Goal: Information Seeking & Learning: Learn about a topic

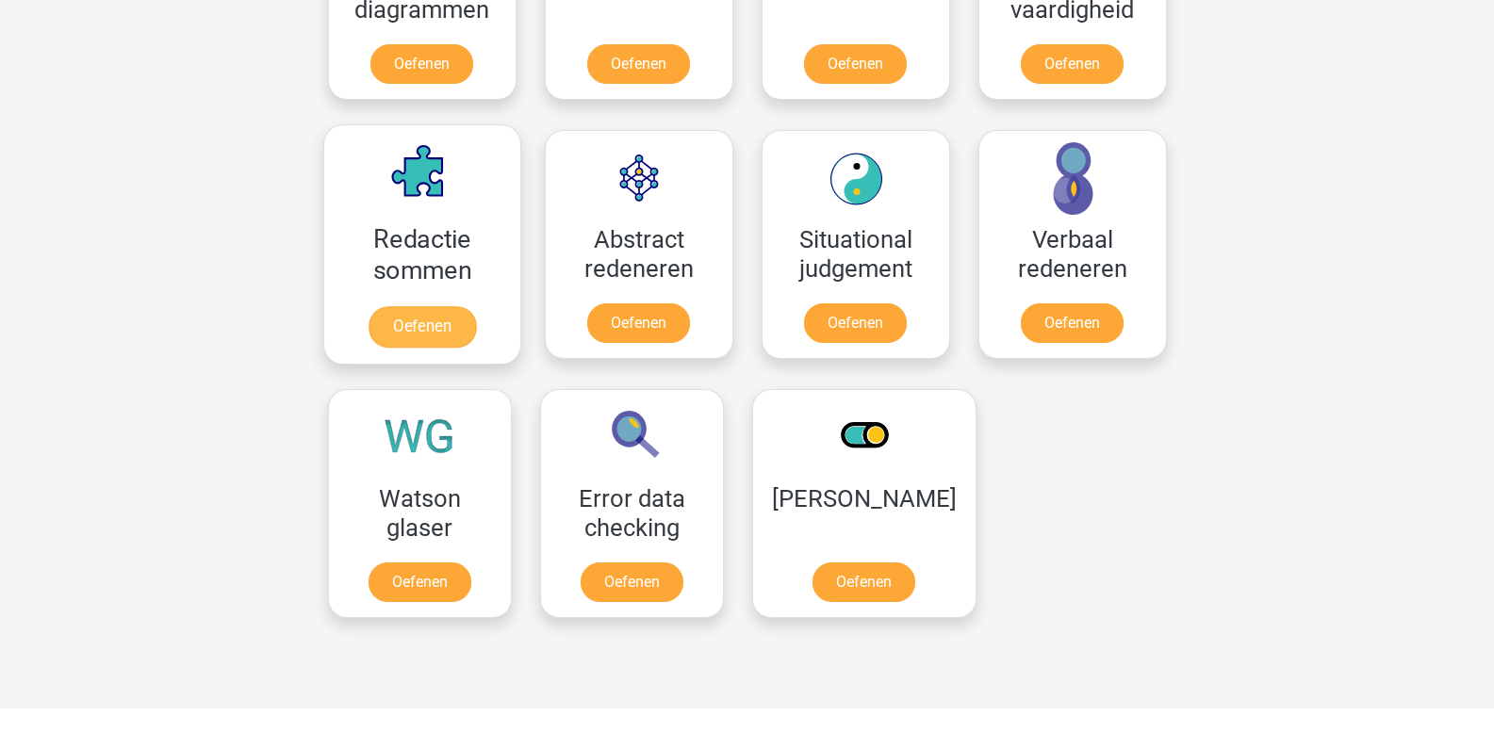
scroll to position [1272, 0]
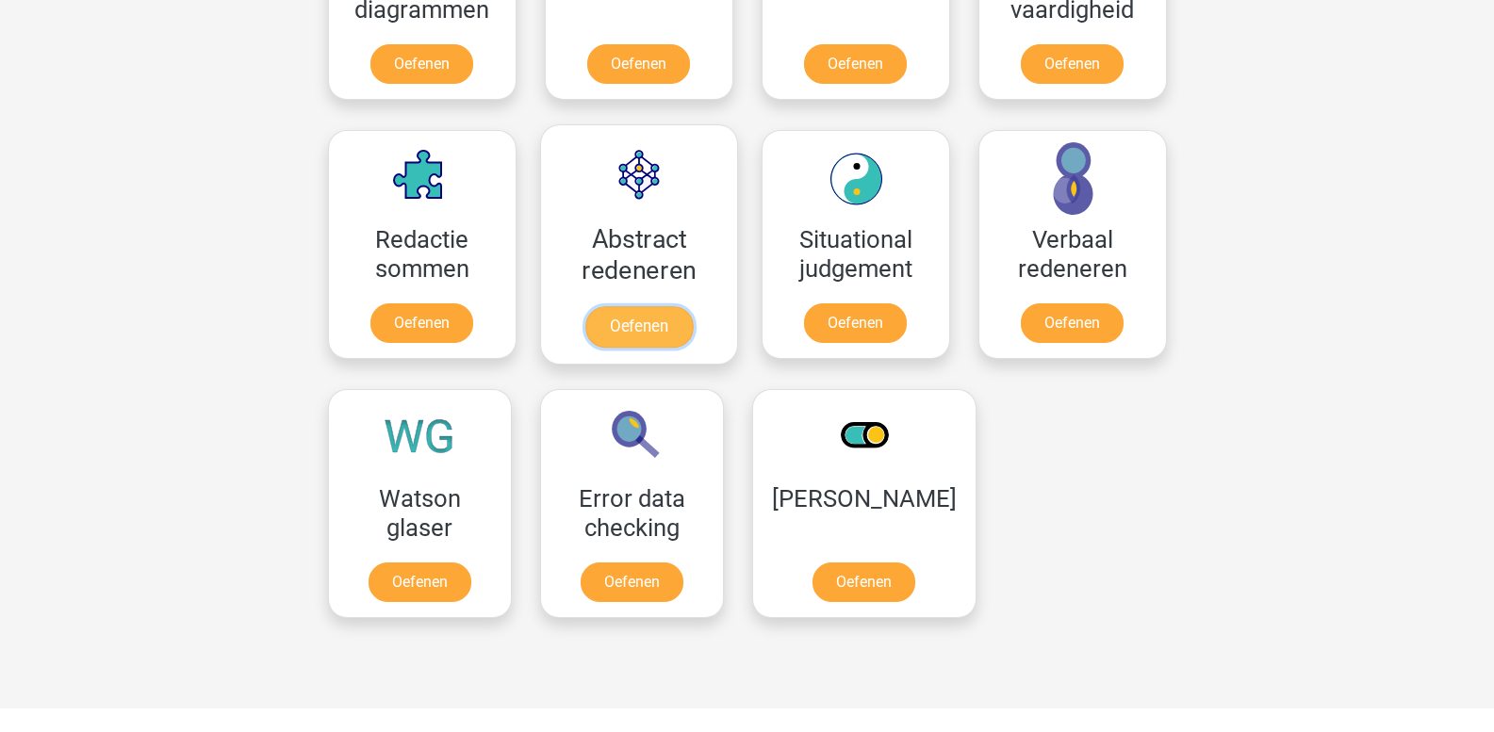
click at [638, 333] on link "Oefenen" at bounding box center [637, 326] width 107 height 41
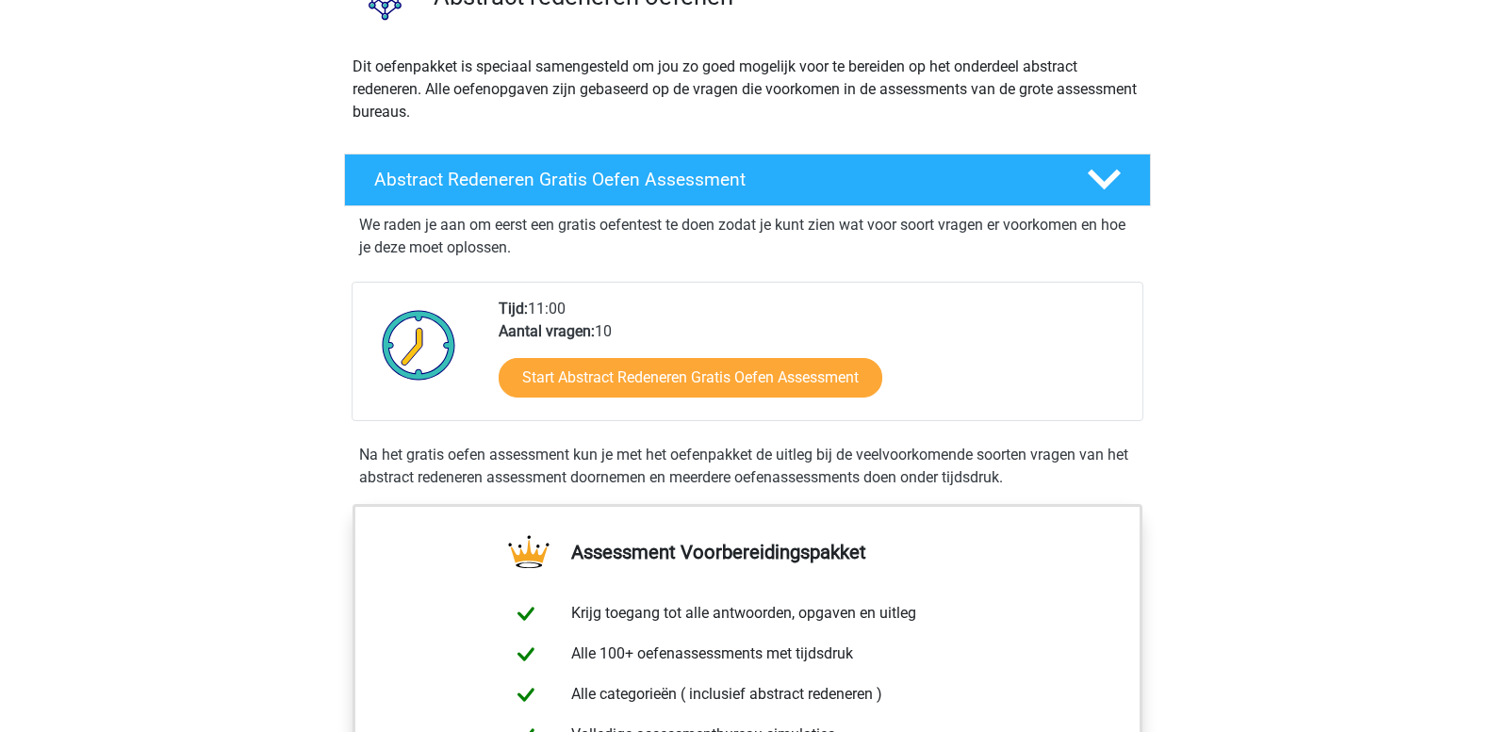
scroll to position [283, 0]
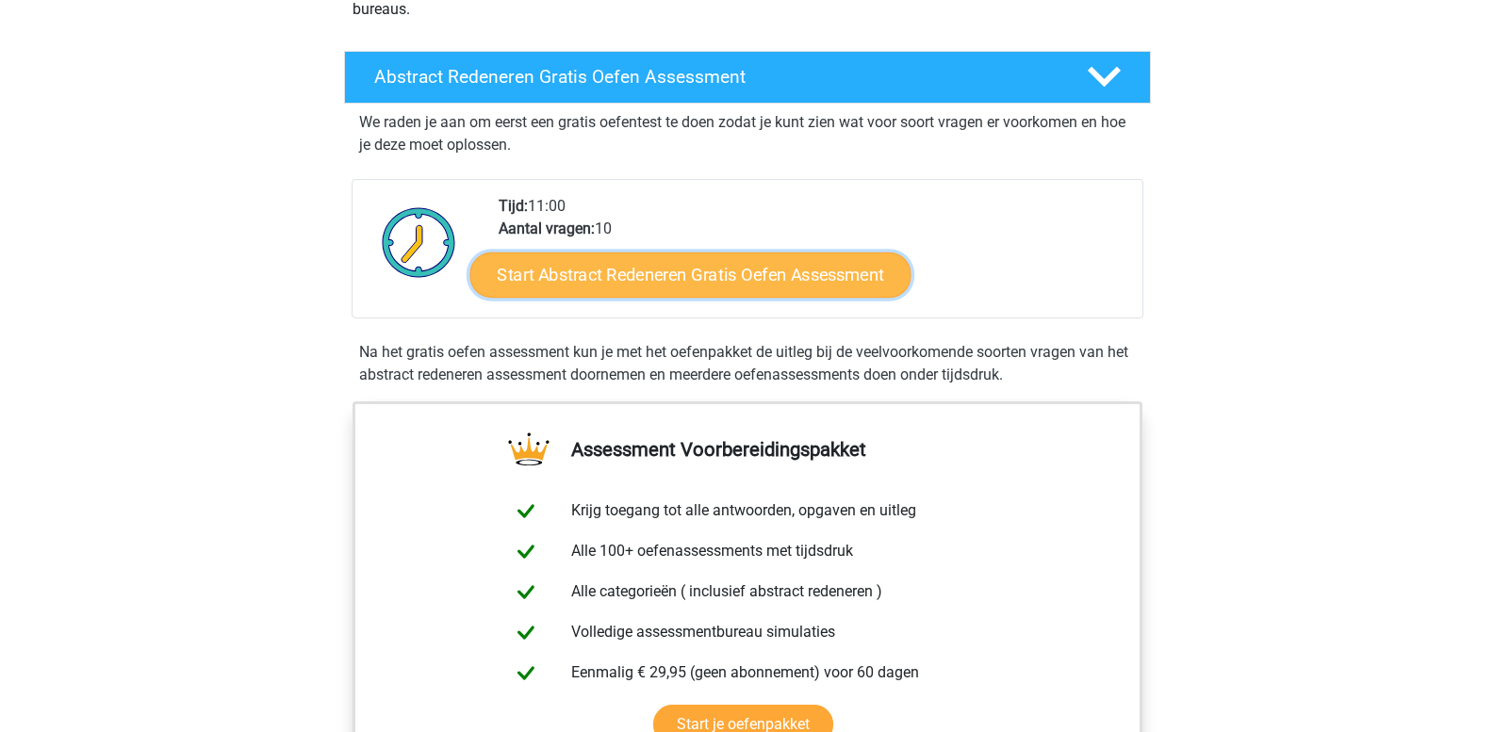
click at [627, 283] on link "Start Abstract Redeneren Gratis Oefen Assessment" at bounding box center [689, 274] width 441 height 45
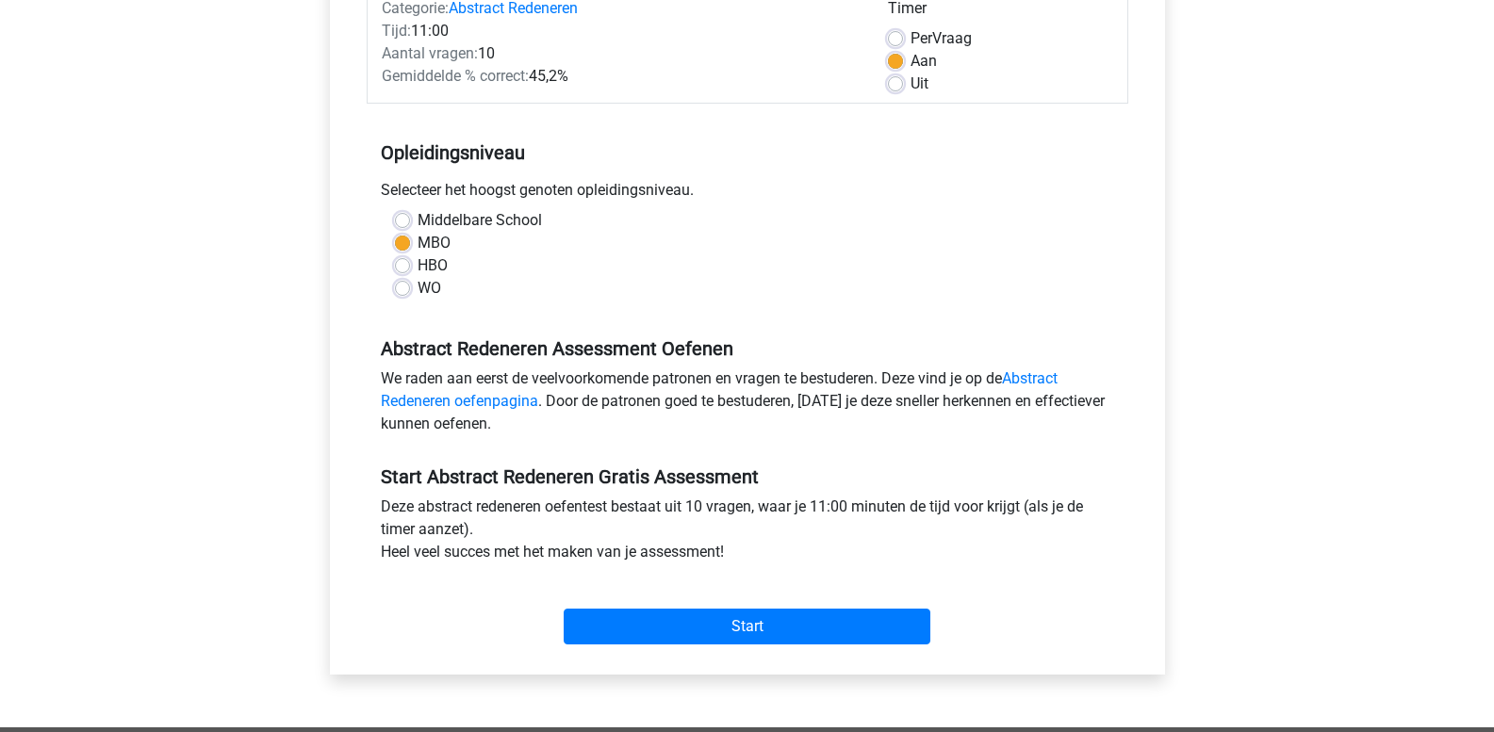
scroll to position [377, 0]
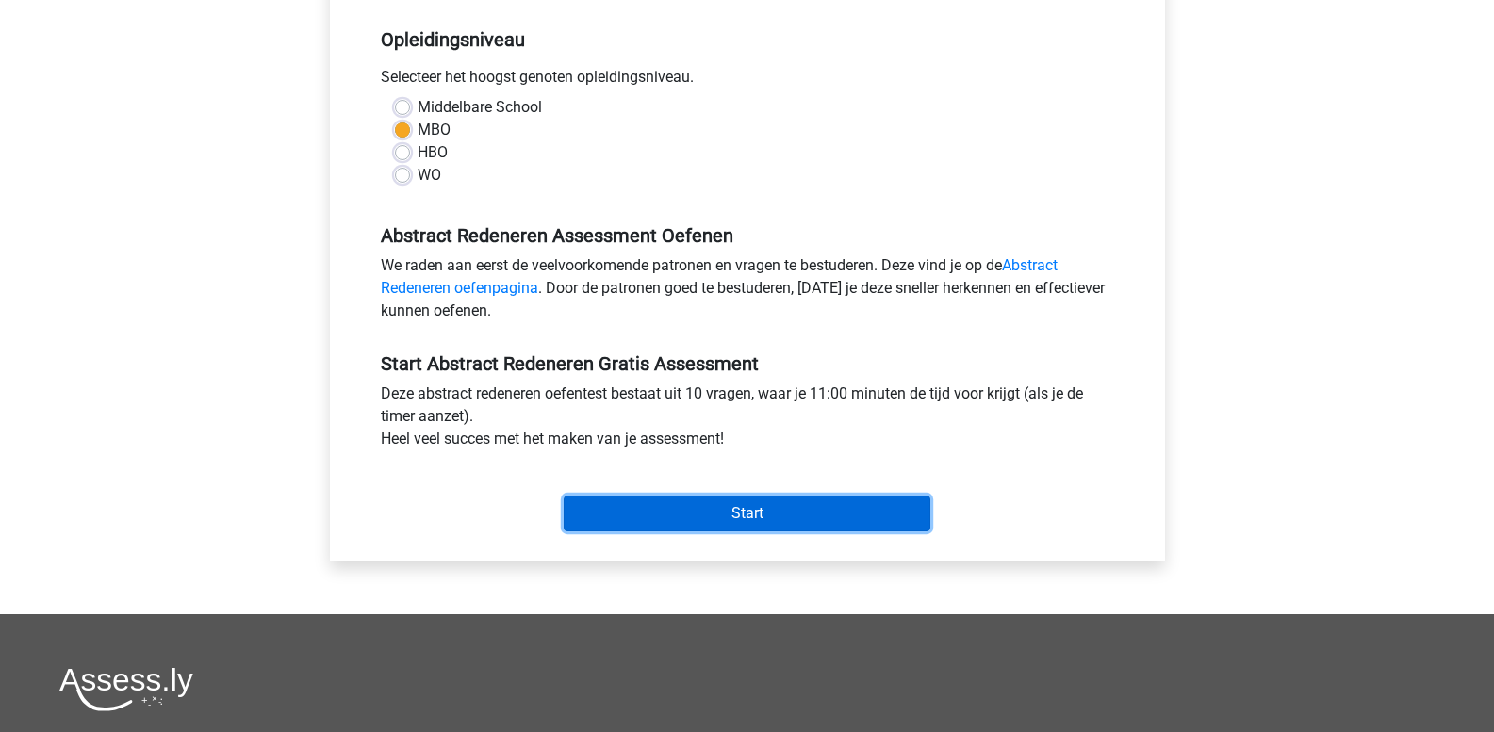
click at [712, 518] on input "Start" at bounding box center [747, 514] width 367 height 36
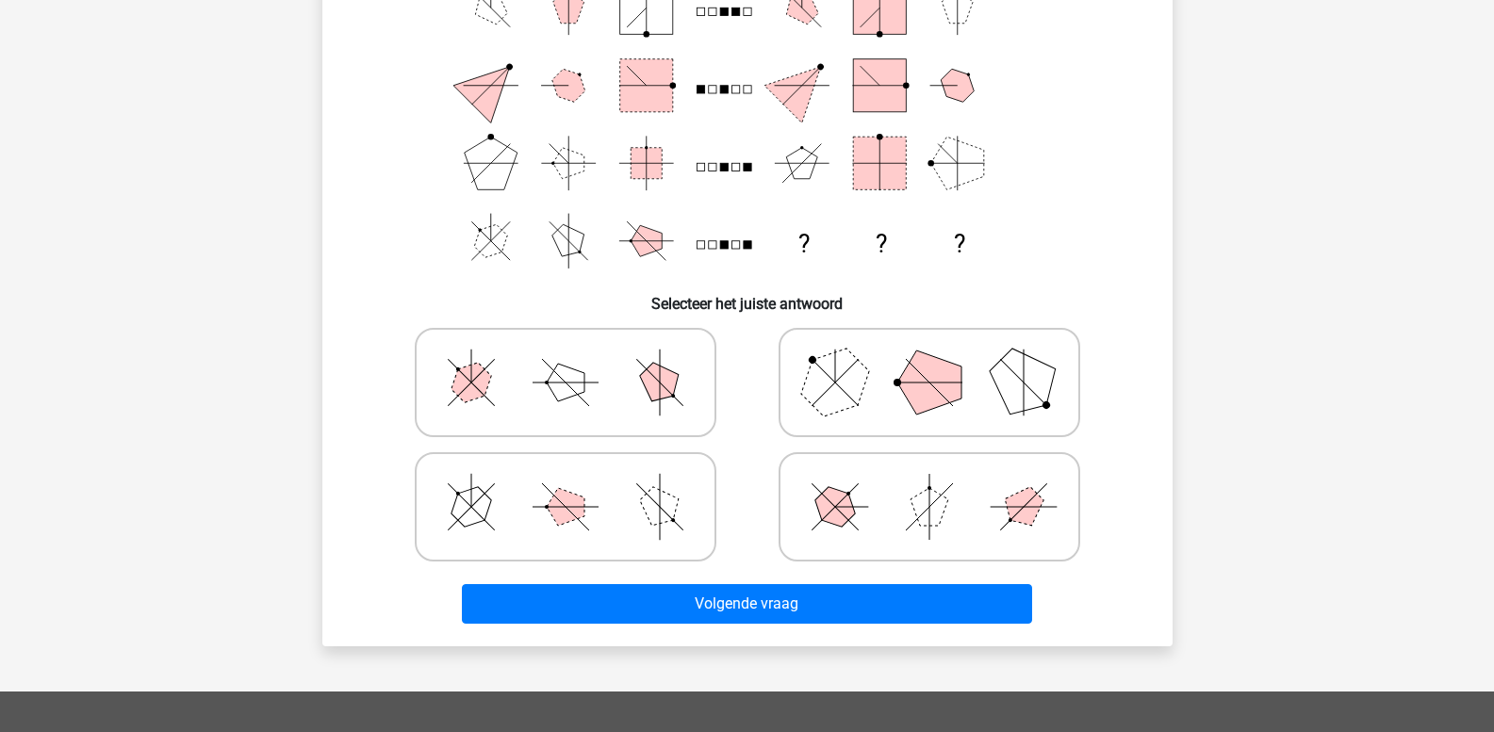
scroll to position [283, 0]
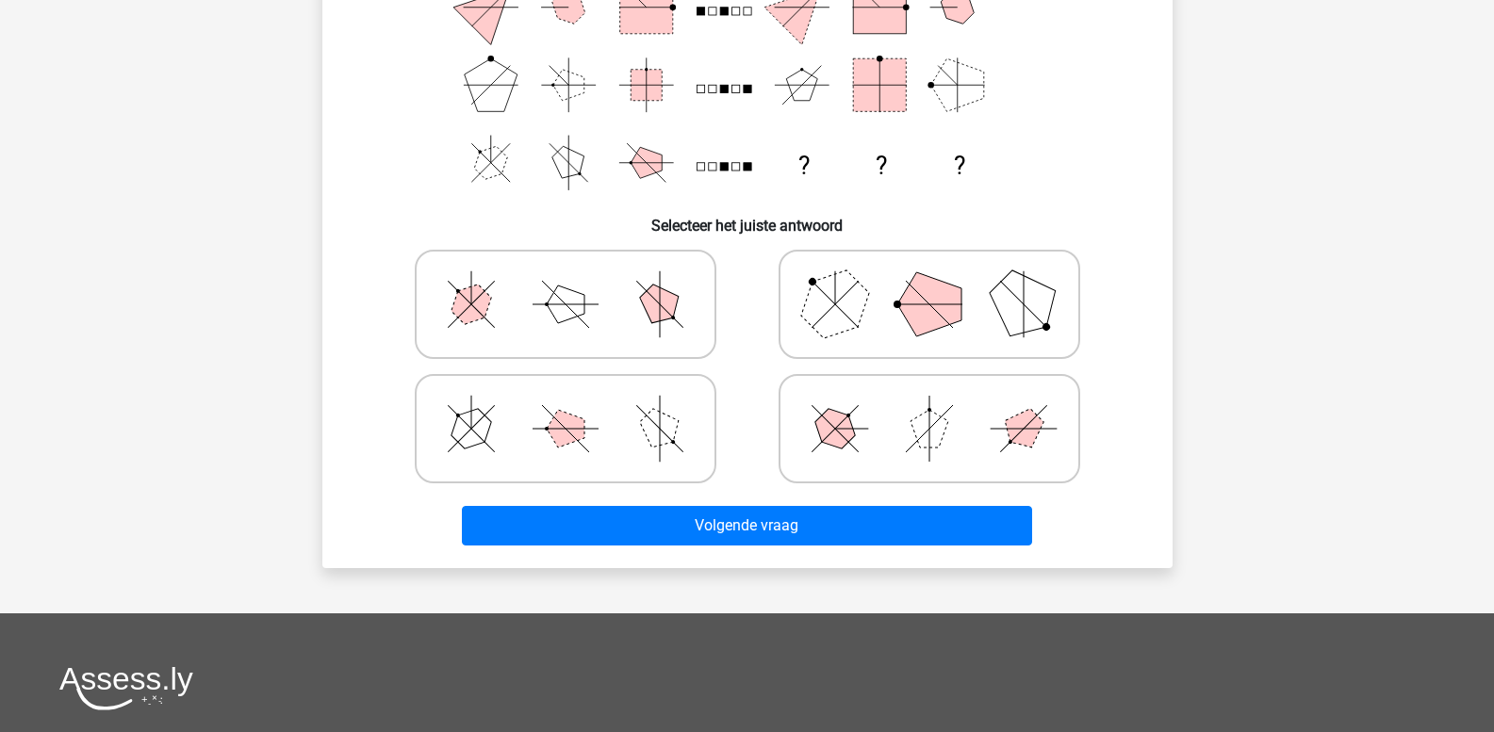
click at [671, 452] on icon at bounding box center [565, 429] width 283 height 94
click at [578, 405] on input "radio" at bounding box center [571, 399] width 12 height 12
radio input "true"
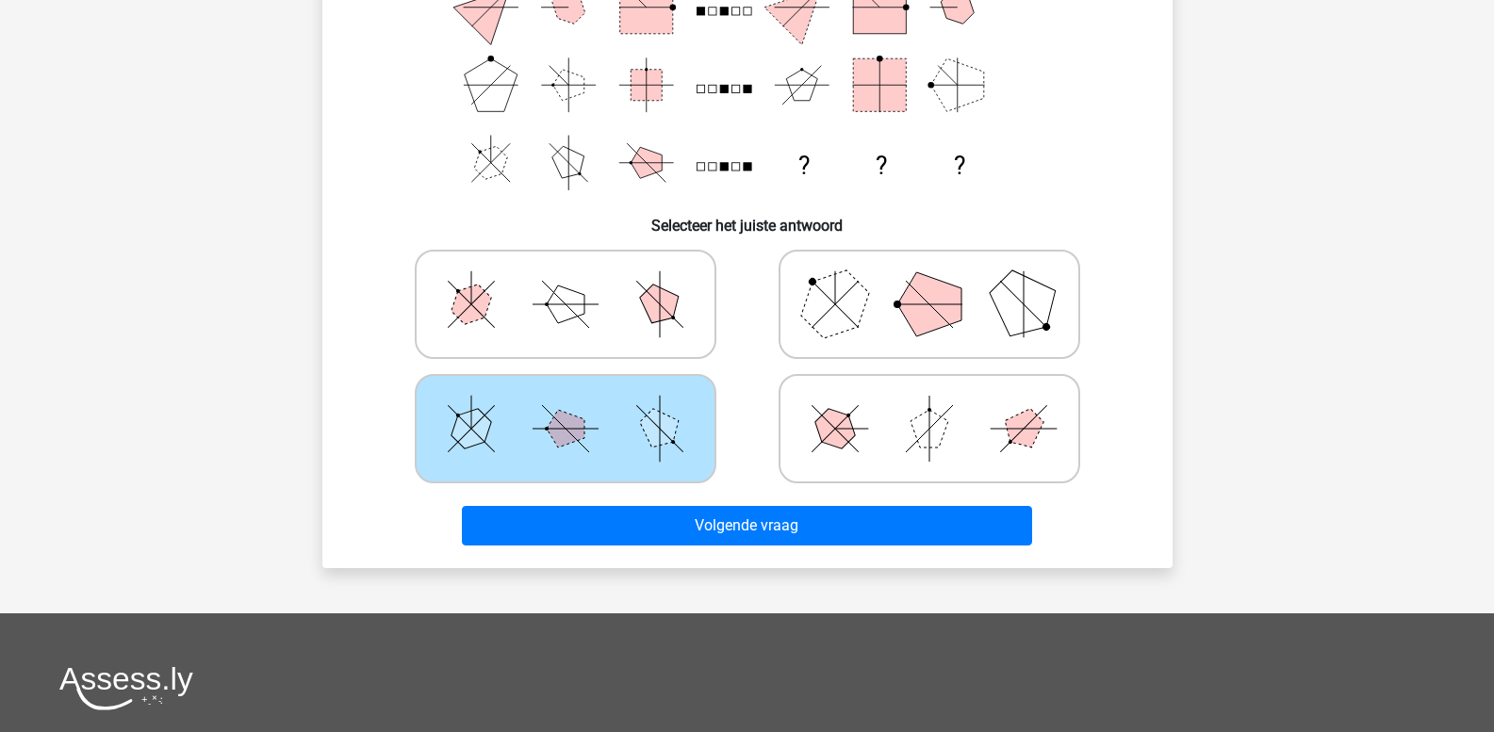
click at [716, 505] on div "Volgende vraag" at bounding box center [747, 522] width 790 height 62
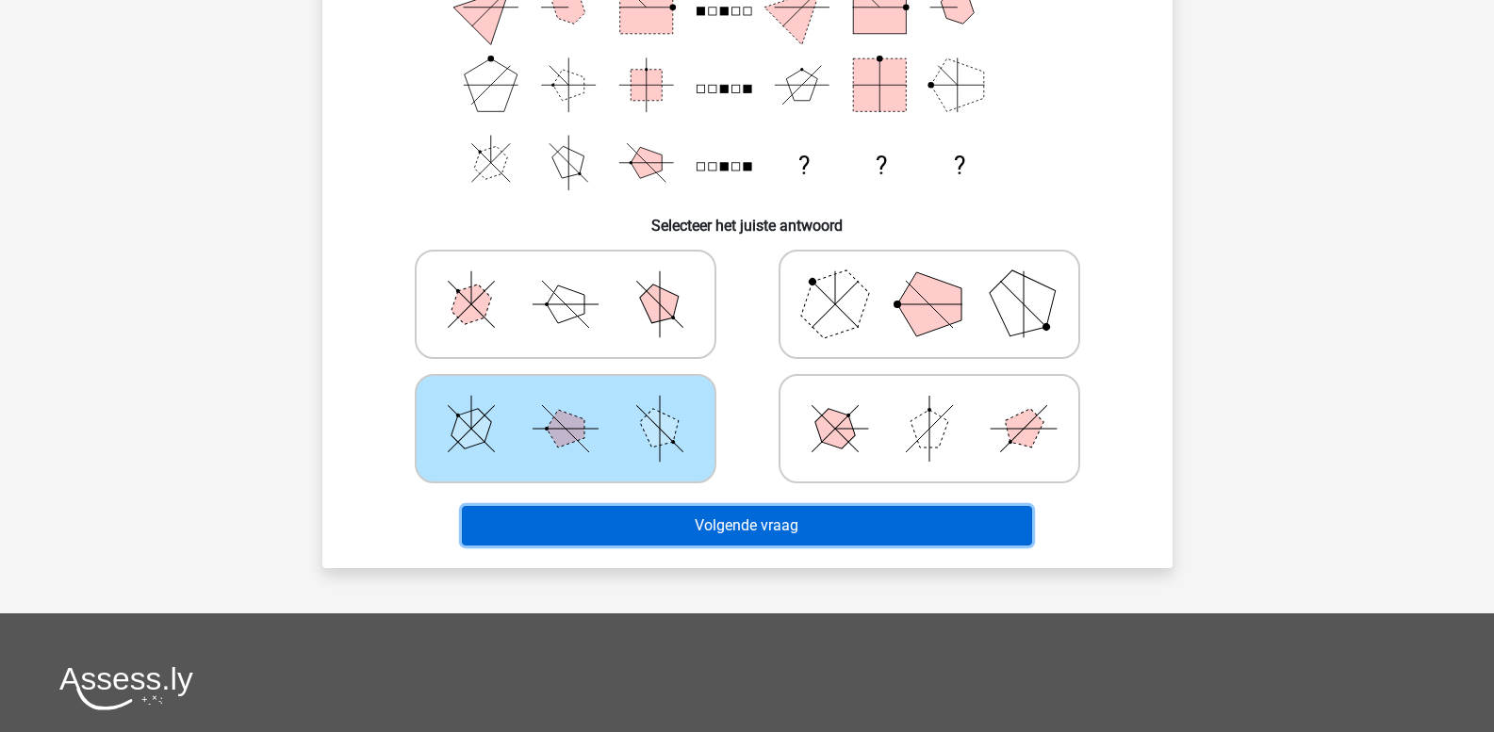
click at [722, 523] on button "Volgende vraag" at bounding box center [747, 526] width 570 height 40
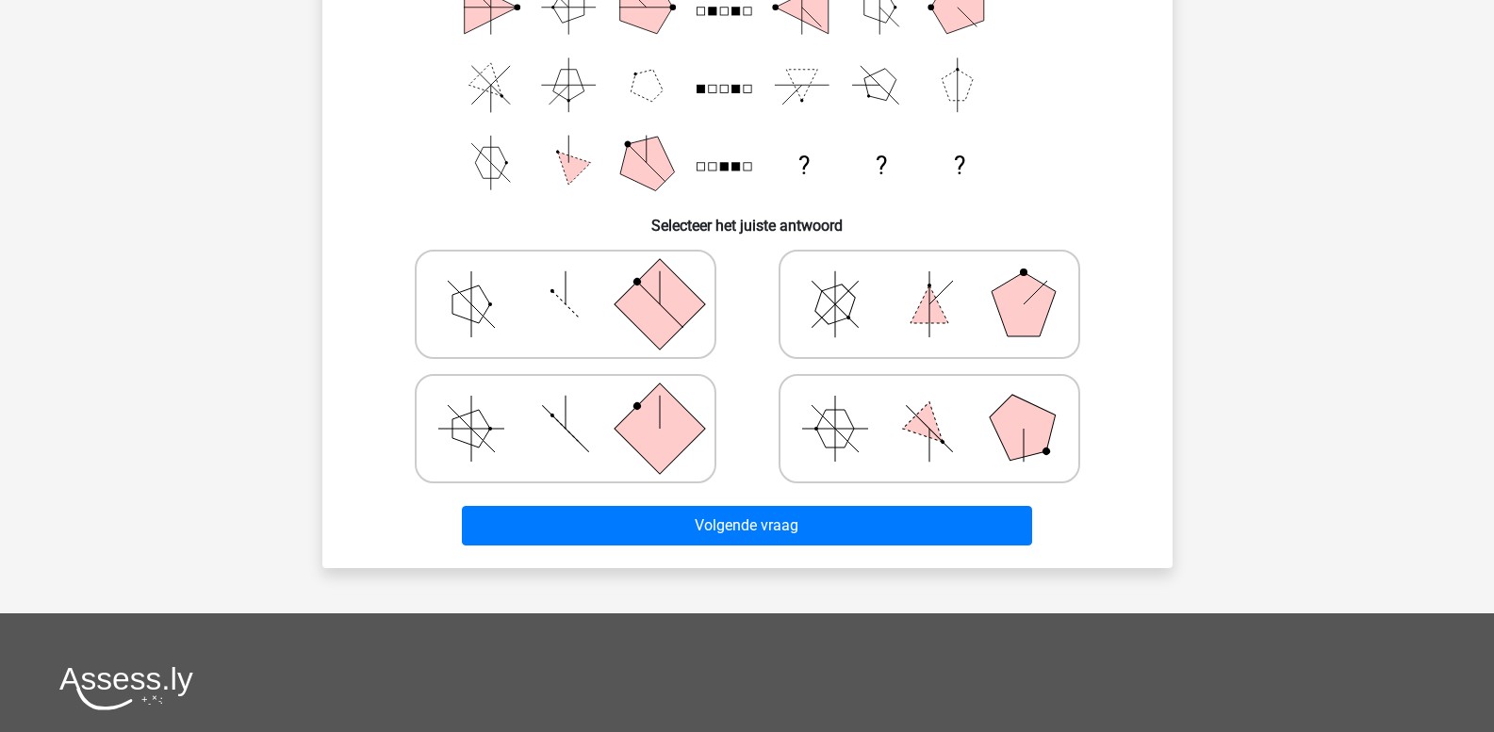
scroll to position [87, 0]
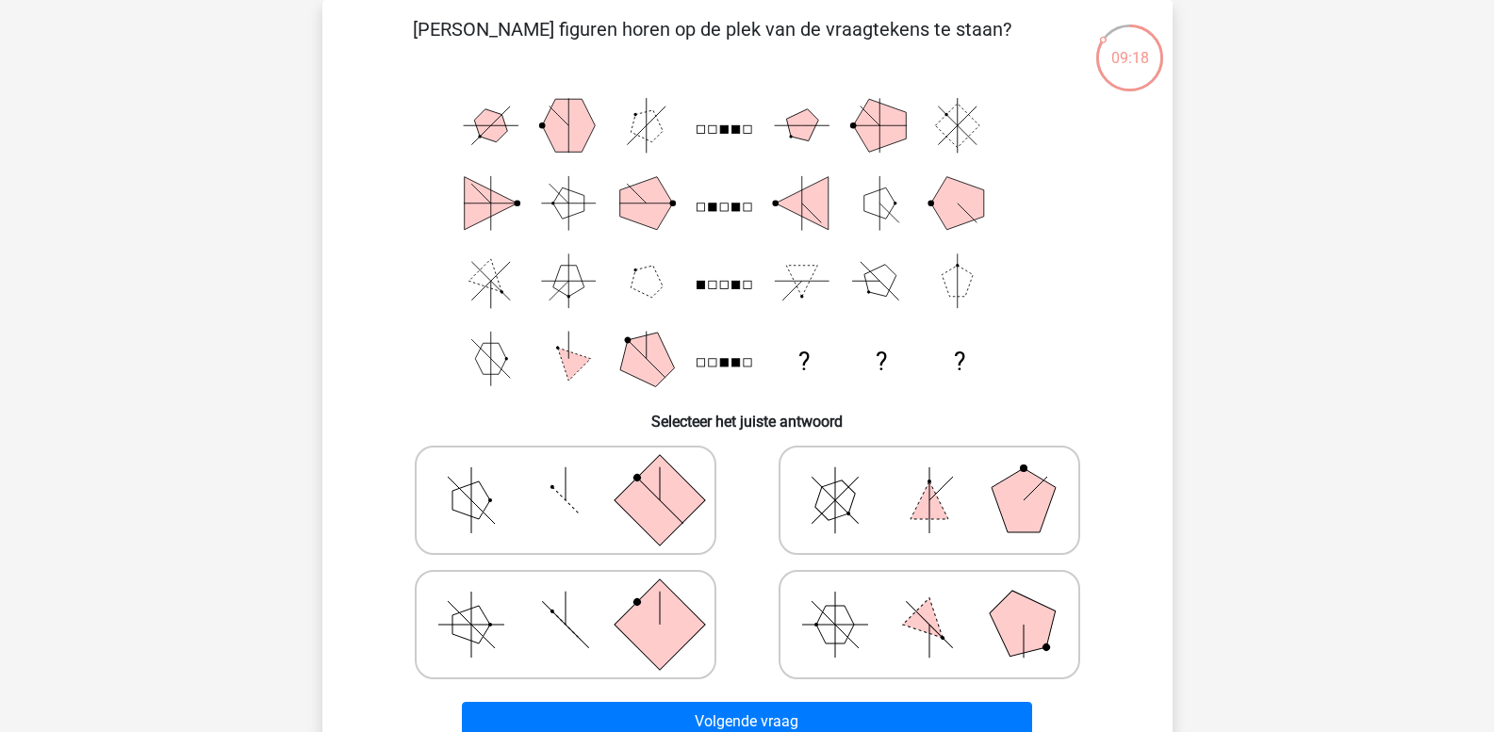
click at [614, 618] on icon at bounding box center [565, 625] width 283 height 94
click at [578, 601] on input "radio" at bounding box center [571, 595] width 12 height 12
radio input "true"
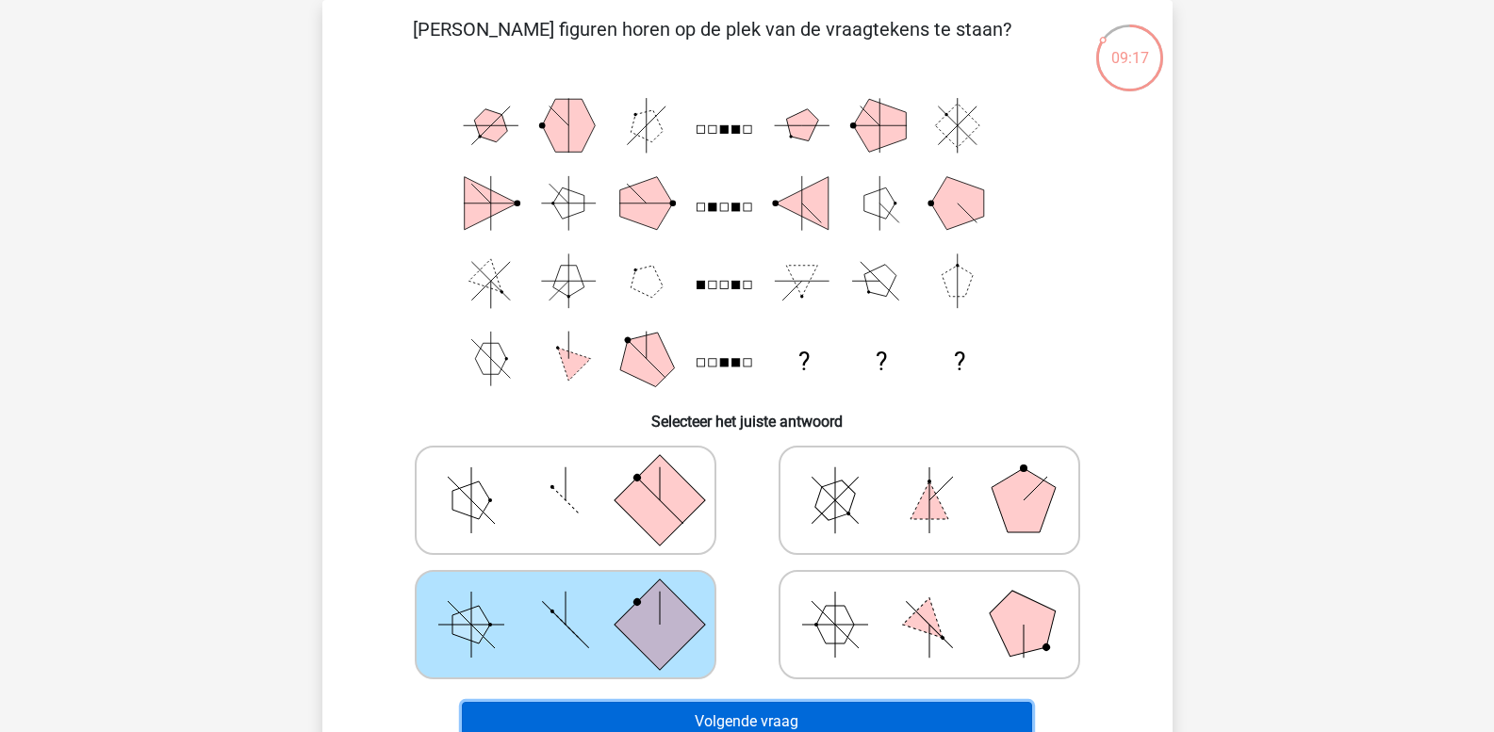
click at [655, 716] on button "Volgende vraag" at bounding box center [747, 722] width 570 height 40
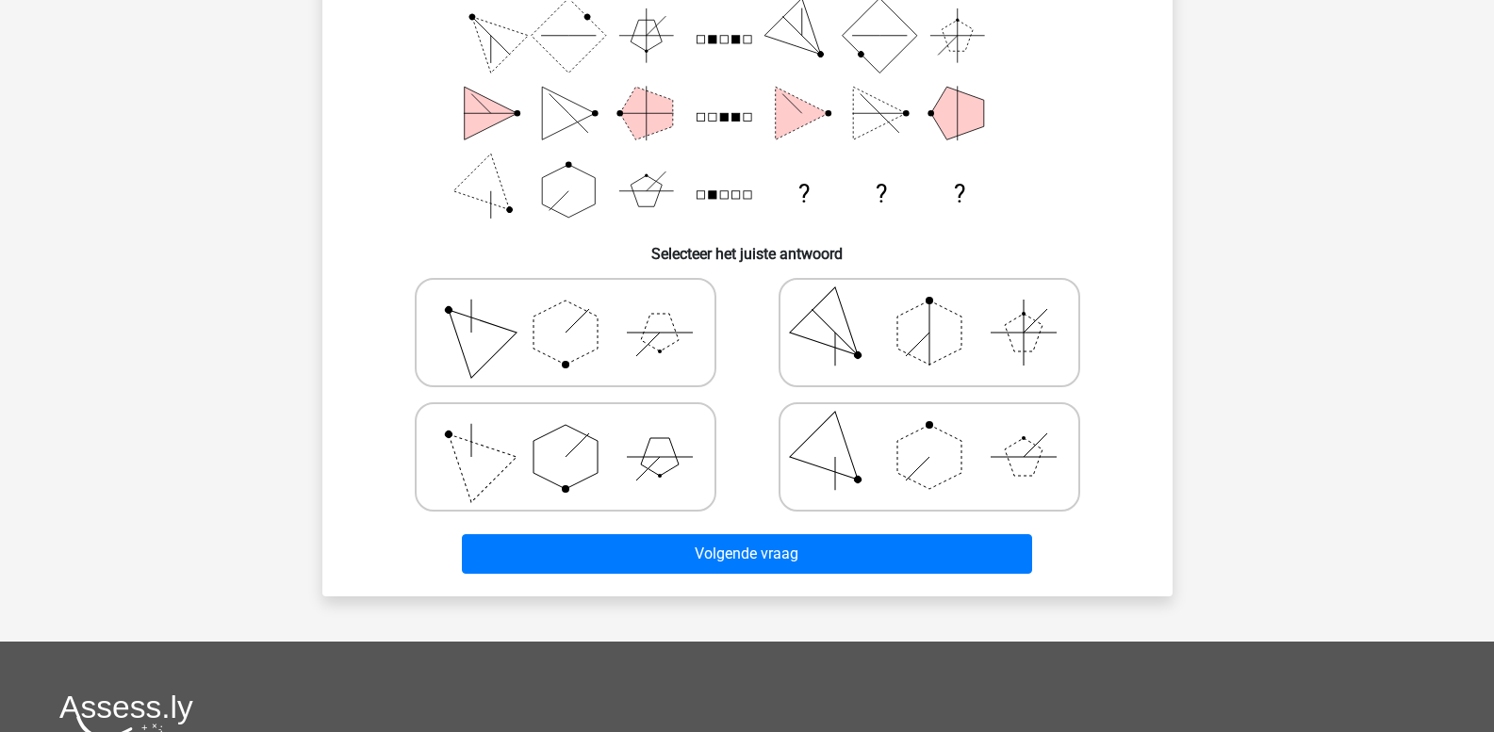
scroll to position [275, 0]
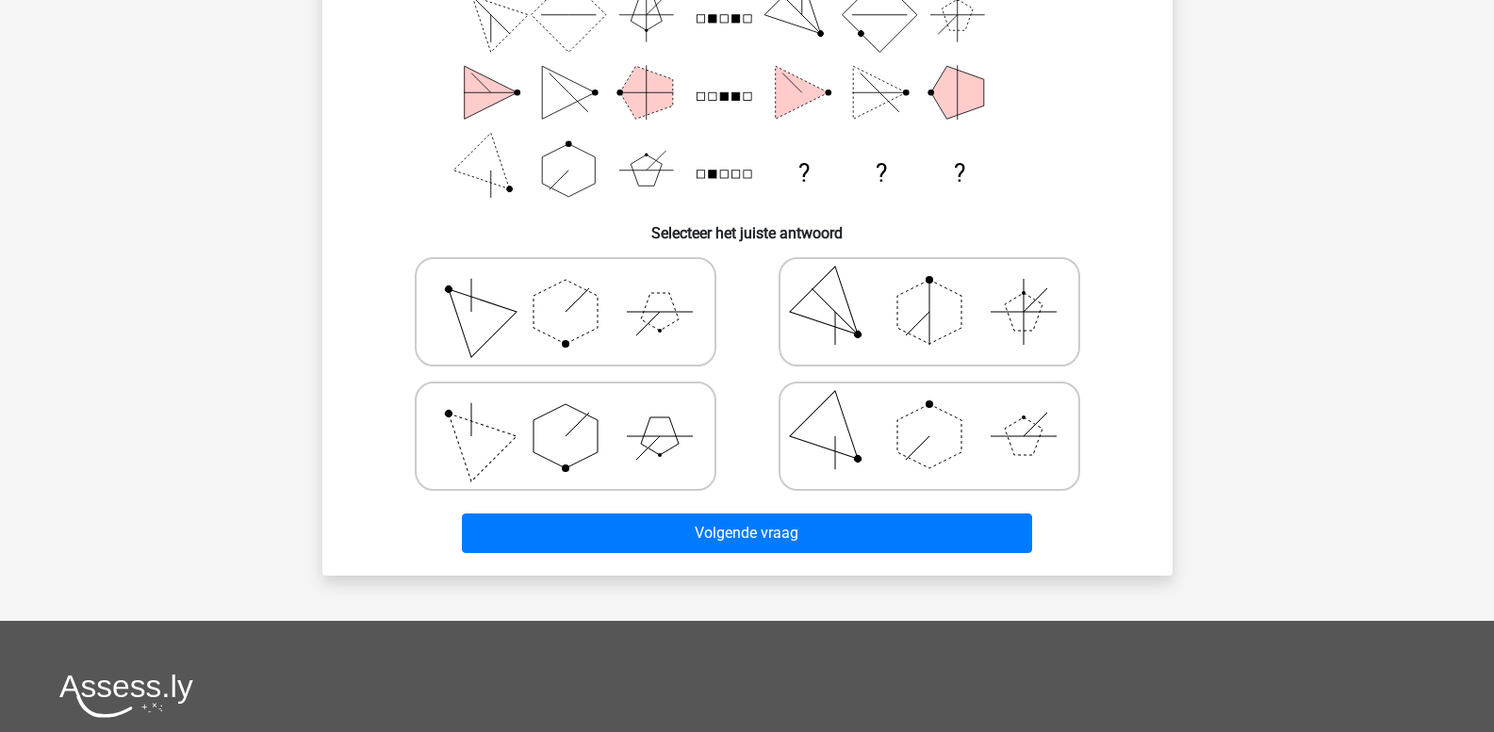
click at [539, 432] on polygon at bounding box center [565, 436] width 64 height 64
click at [565, 413] on input "radio" at bounding box center [571, 407] width 12 height 12
radio input "true"
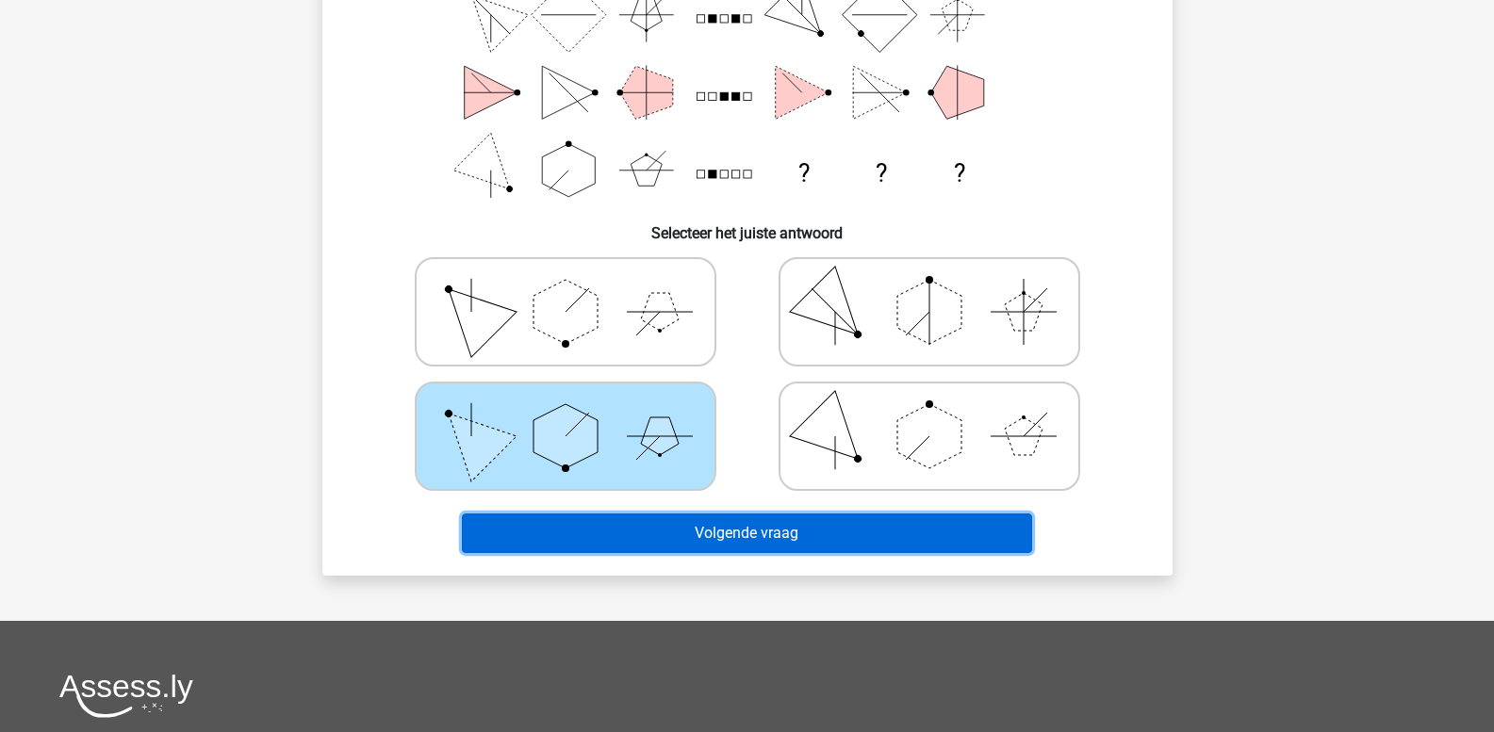
click at [578, 528] on button "Volgende vraag" at bounding box center [747, 534] width 570 height 40
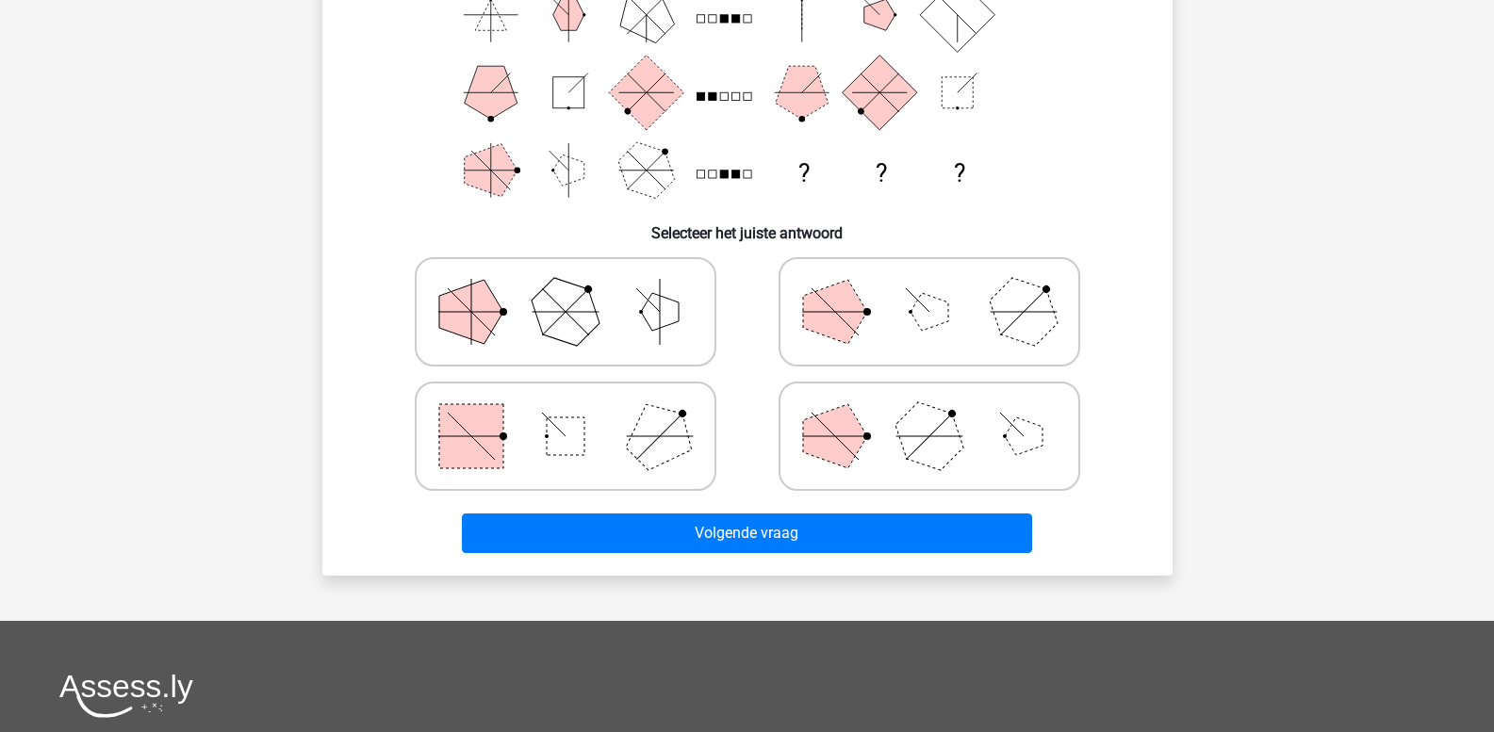
scroll to position [87, 0]
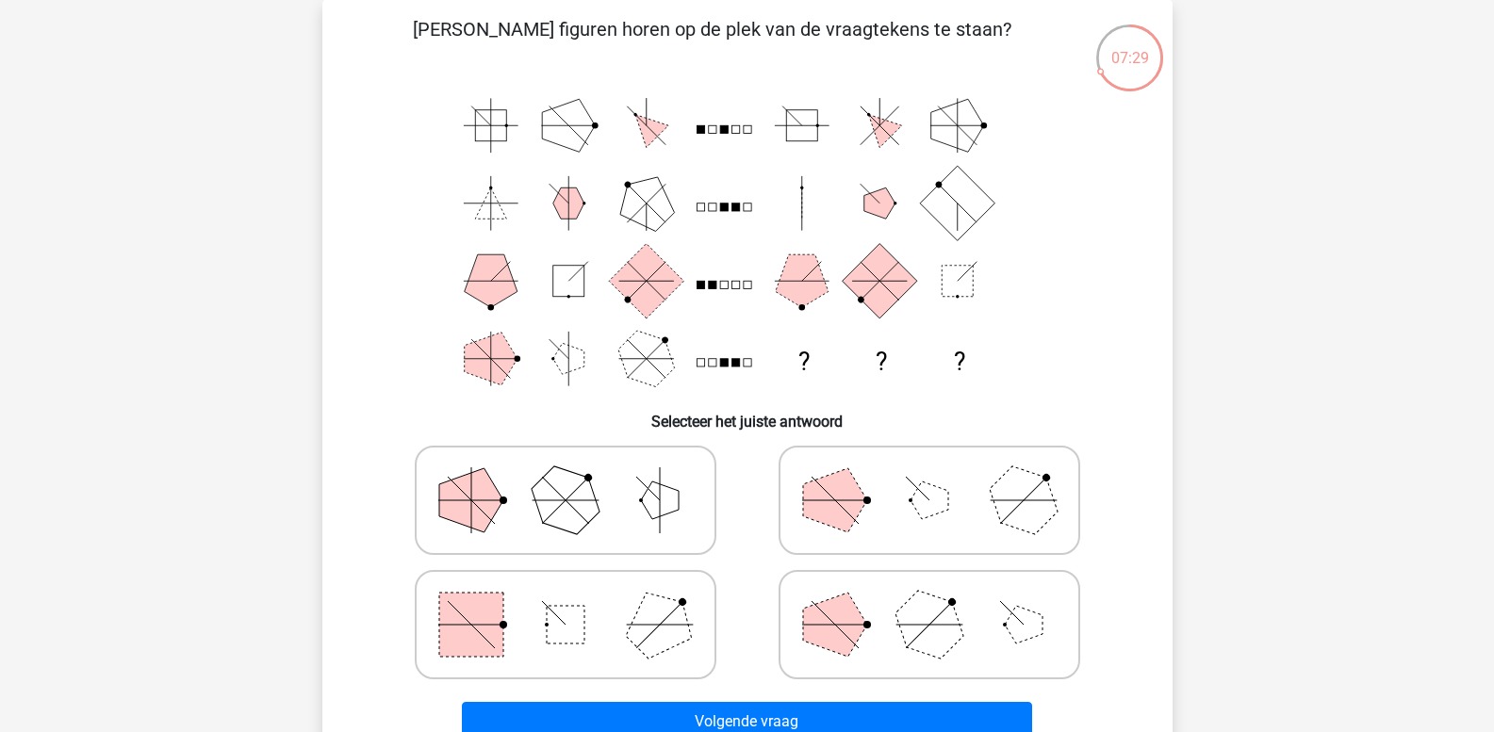
click at [504, 637] on icon at bounding box center [565, 625] width 283 height 94
click at [565, 601] on input "radio" at bounding box center [571, 595] width 12 height 12
radio input "true"
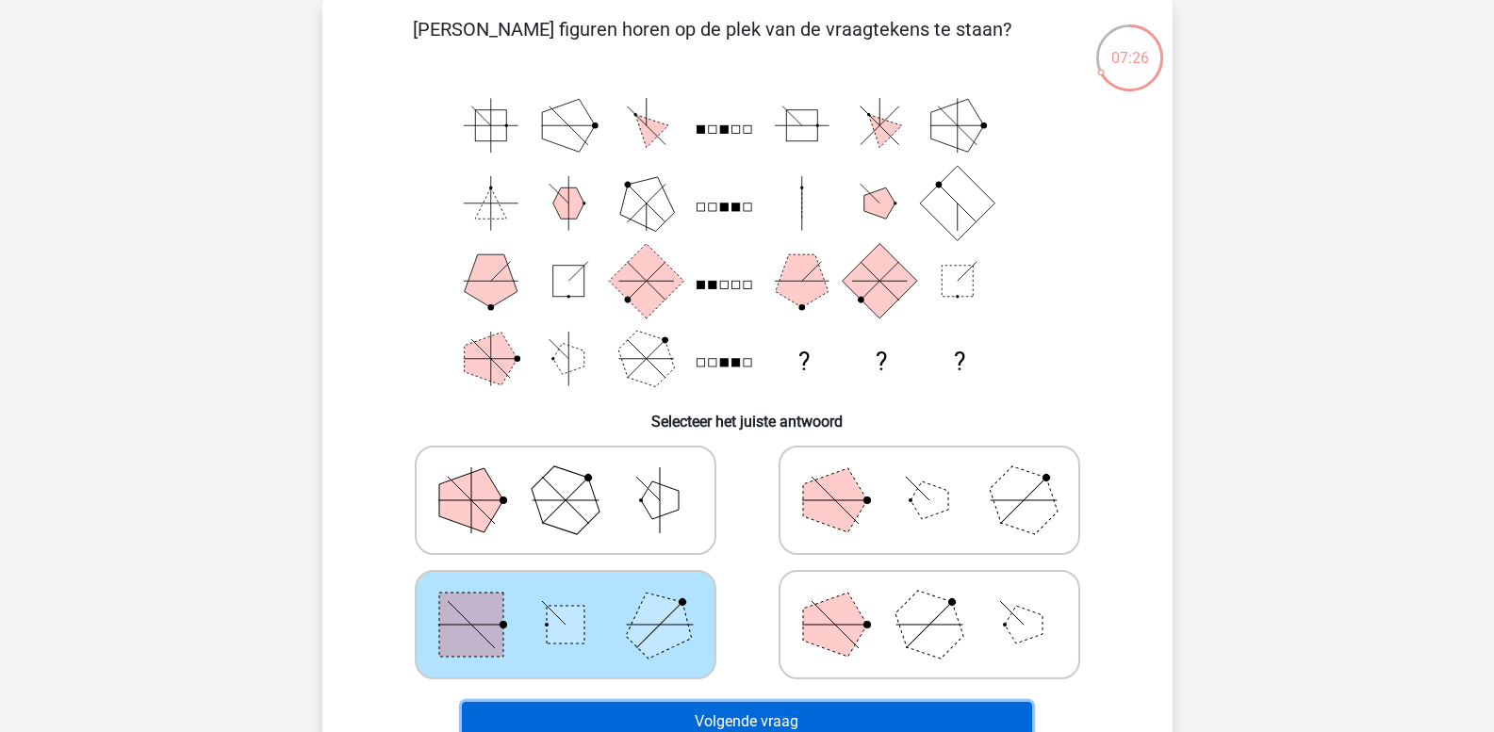
click at [544, 715] on button "Volgende vraag" at bounding box center [747, 722] width 570 height 40
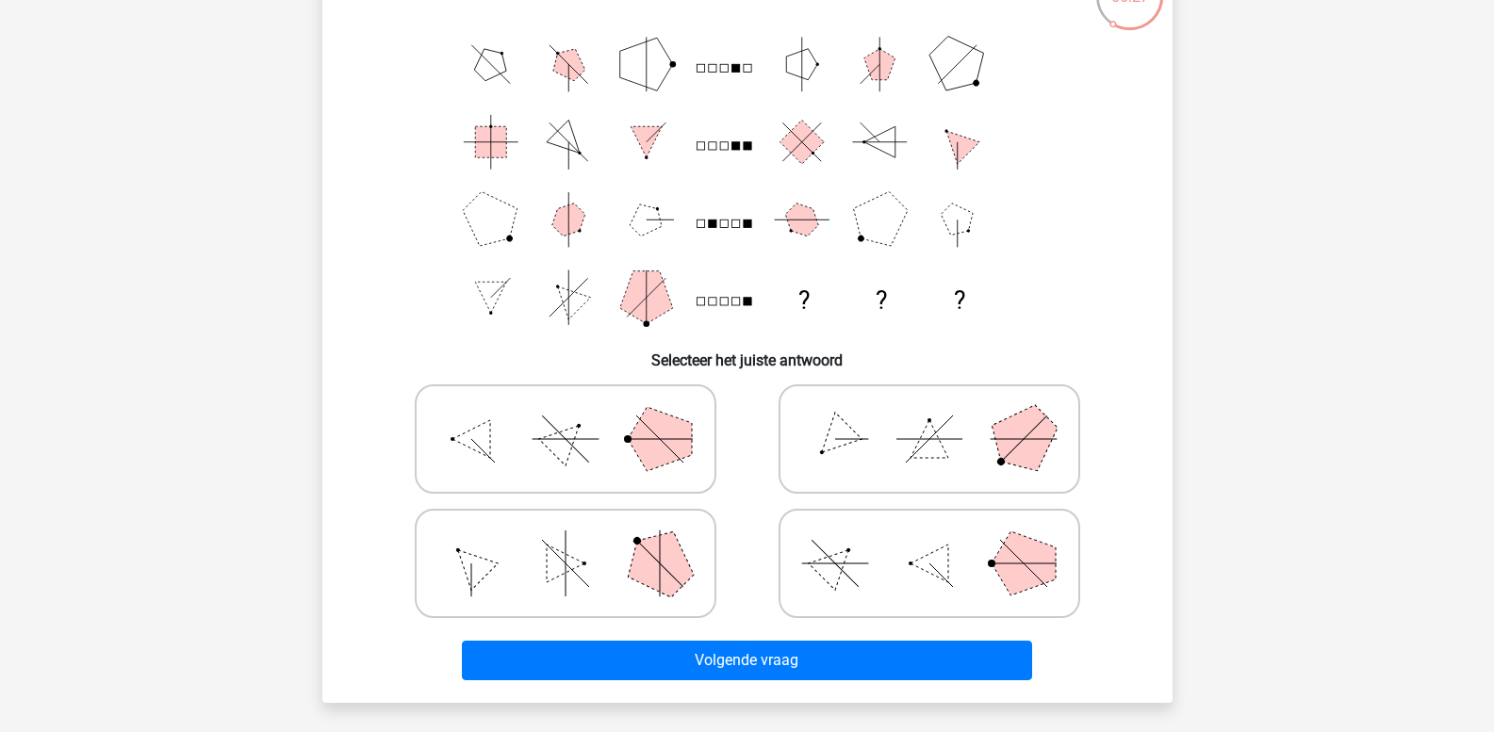
scroll to position [181, 0]
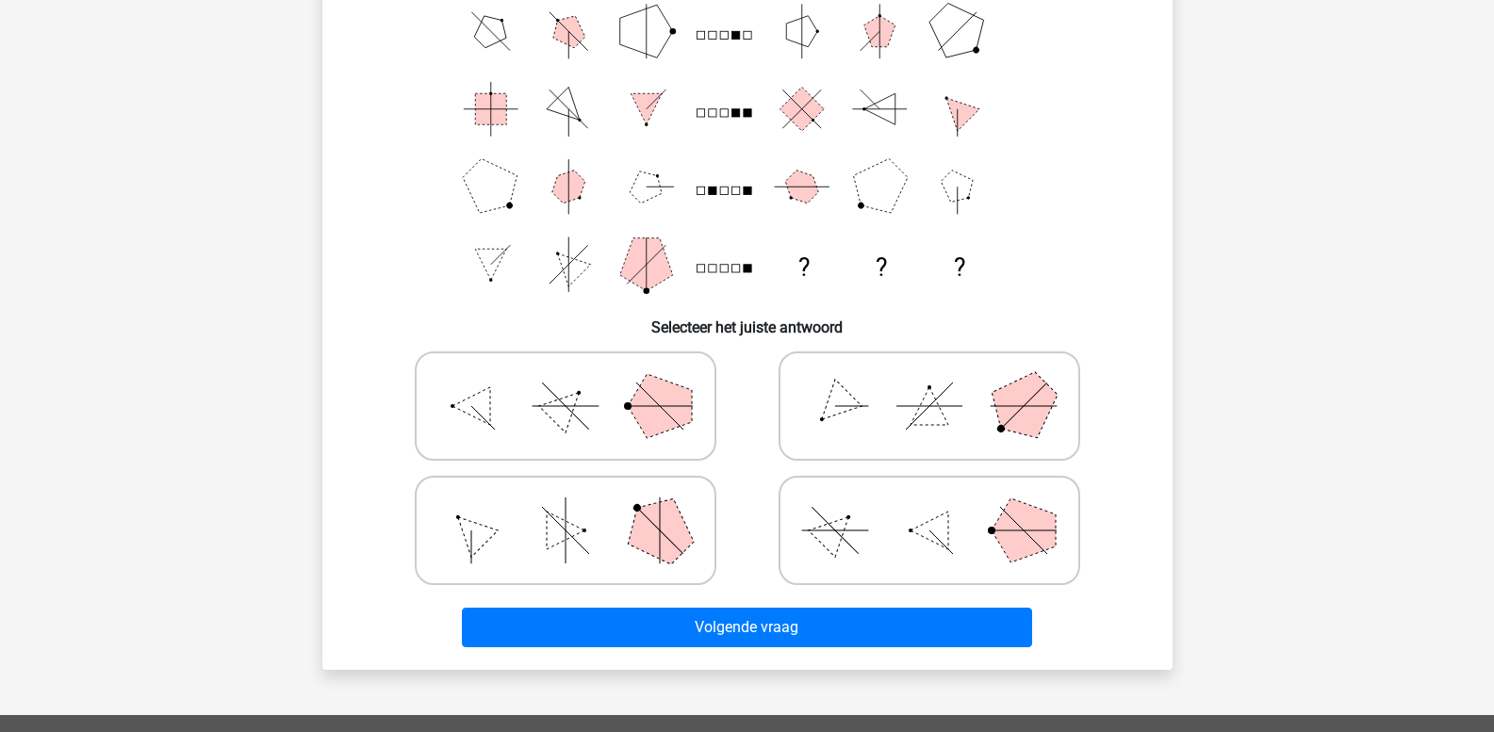
click at [527, 410] on icon at bounding box center [565, 406] width 283 height 94
click at [565, 383] on input "radio" at bounding box center [571, 376] width 12 height 12
radio input "true"
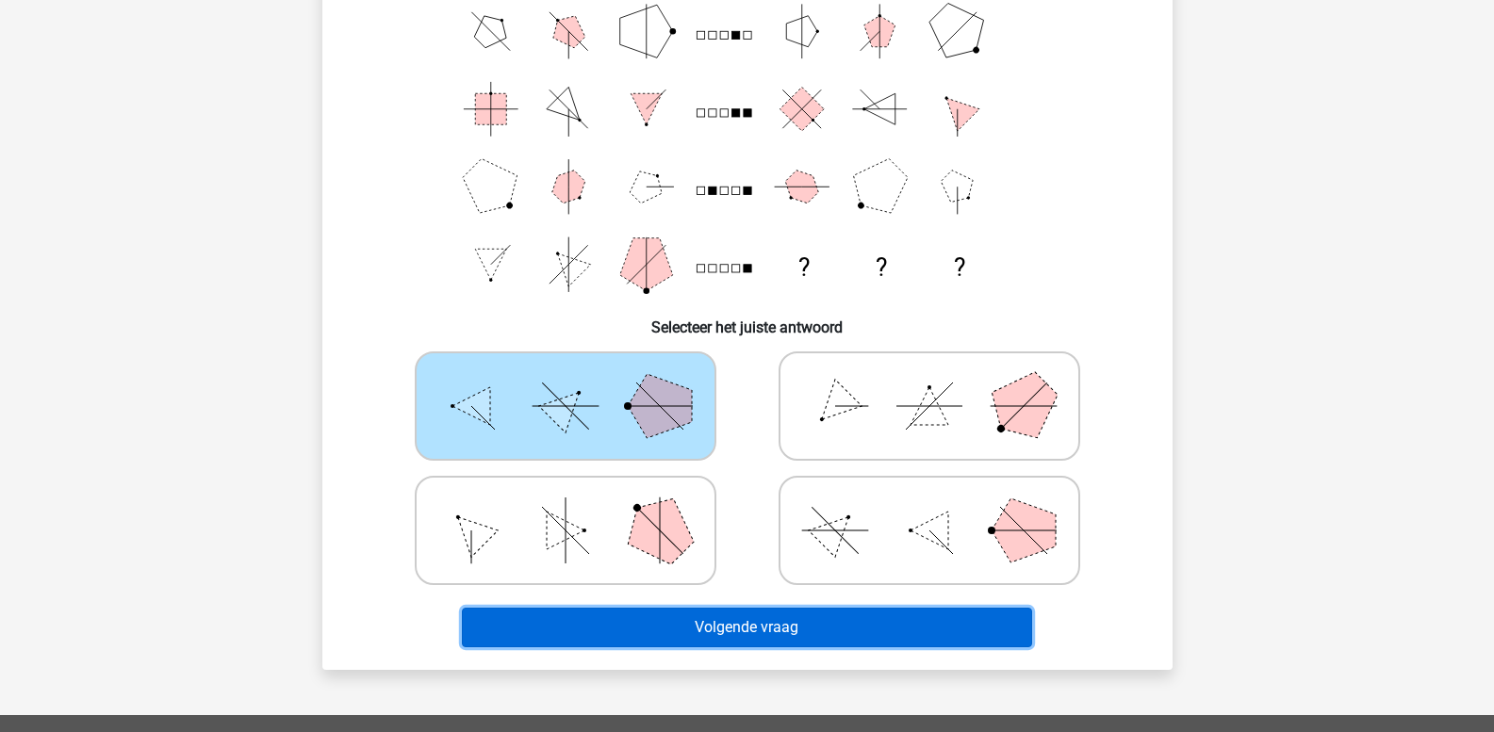
click at [623, 637] on button "Volgende vraag" at bounding box center [747, 628] width 570 height 40
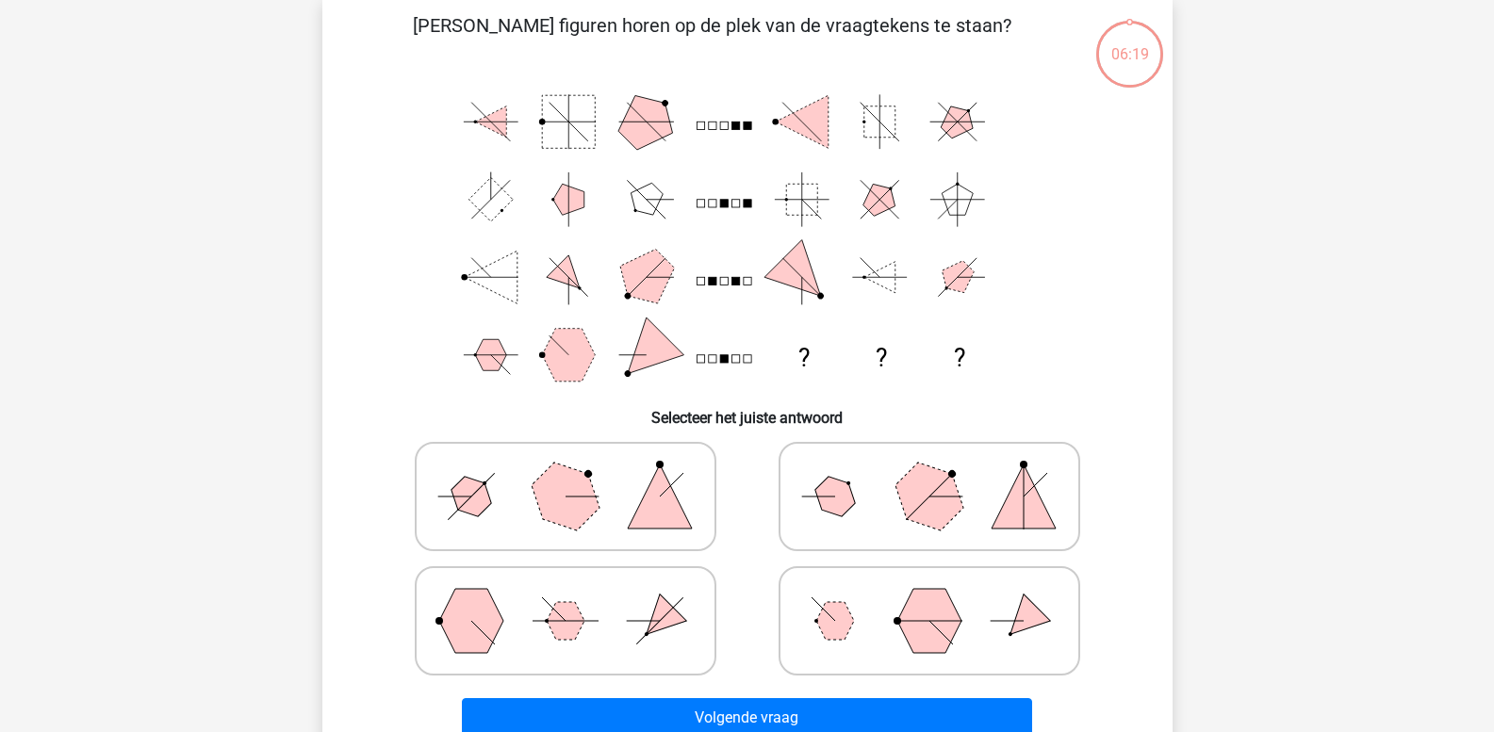
scroll to position [87, 0]
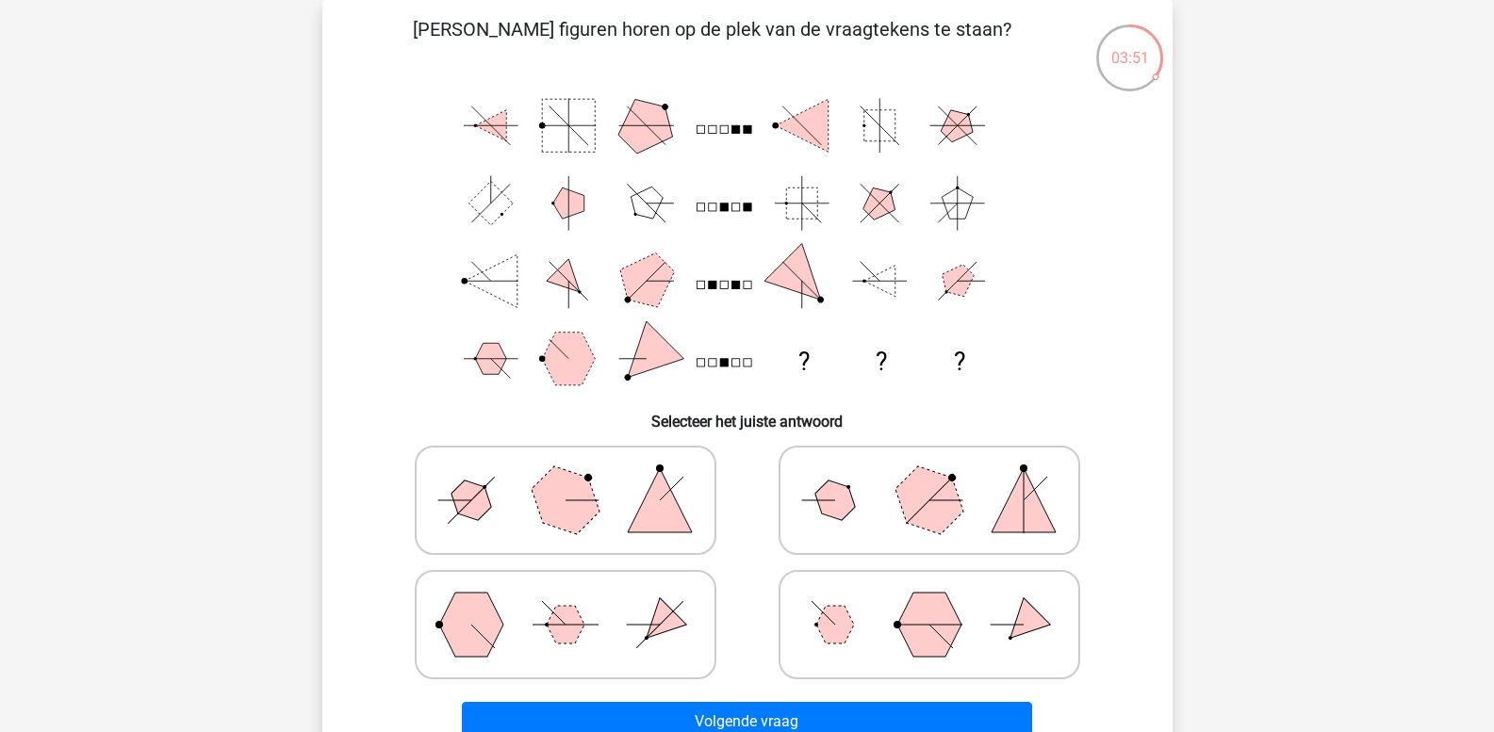
click at [598, 505] on icon at bounding box center [565, 500] width 283 height 94
click at [578, 477] on input "radio" at bounding box center [571, 471] width 12 height 12
radio input "true"
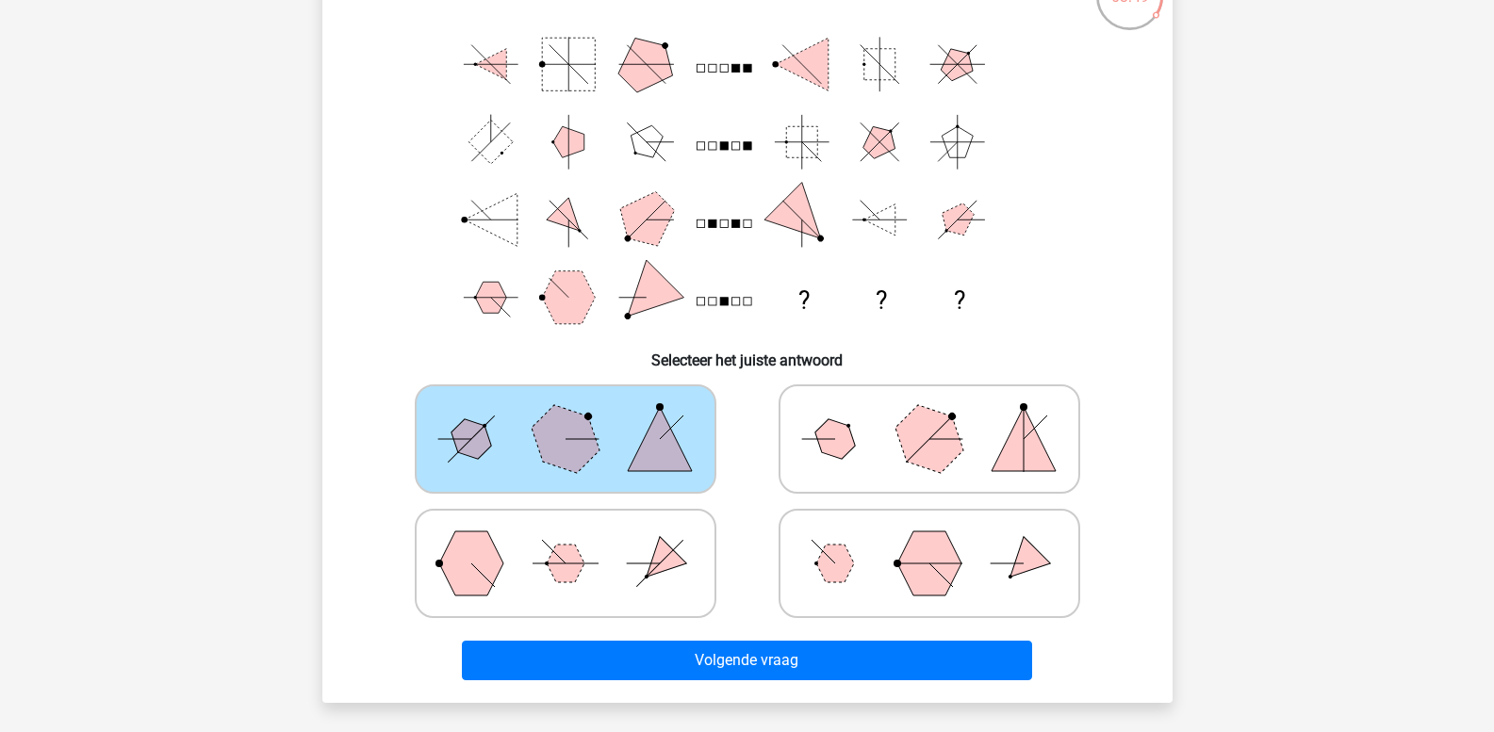
scroll to position [181, 0]
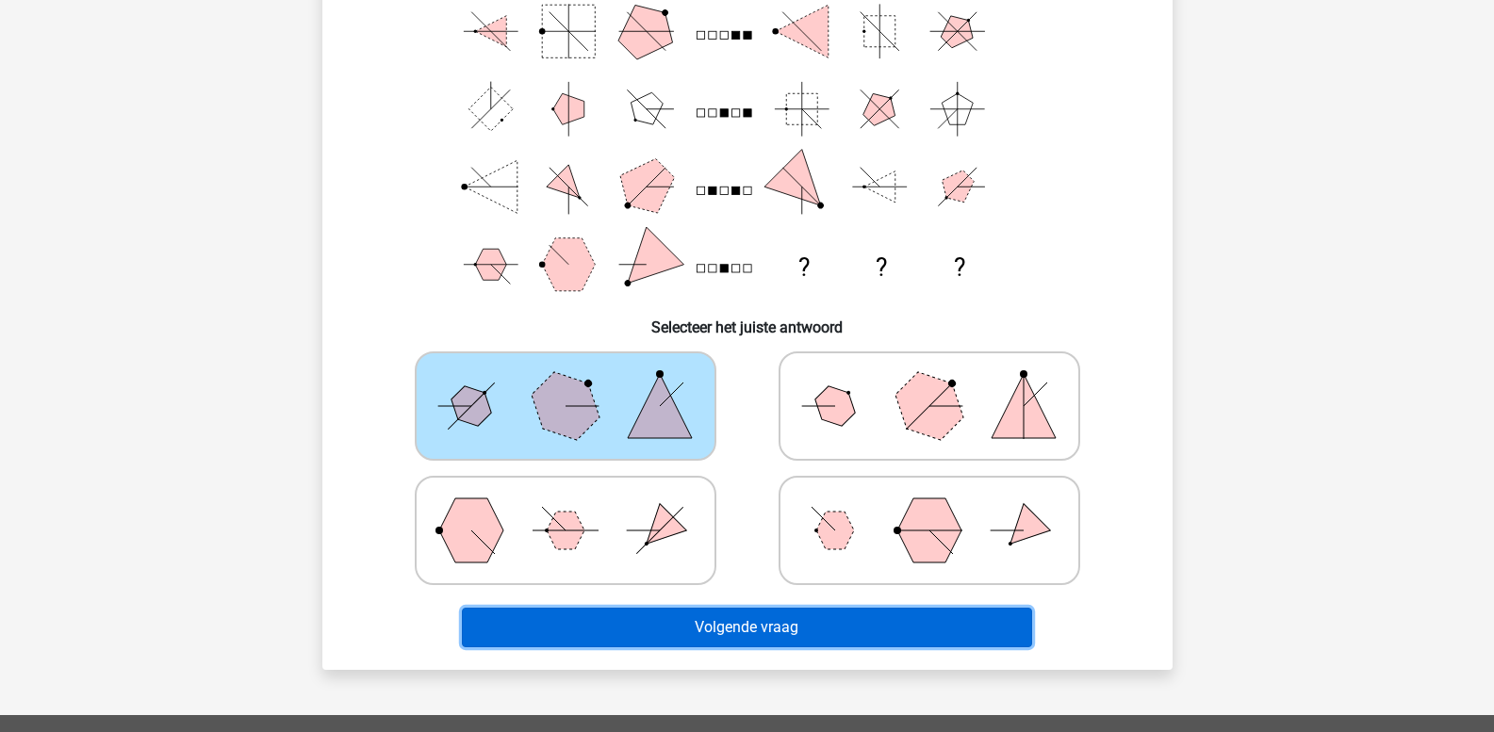
click at [699, 621] on button "Volgende vraag" at bounding box center [747, 628] width 570 height 40
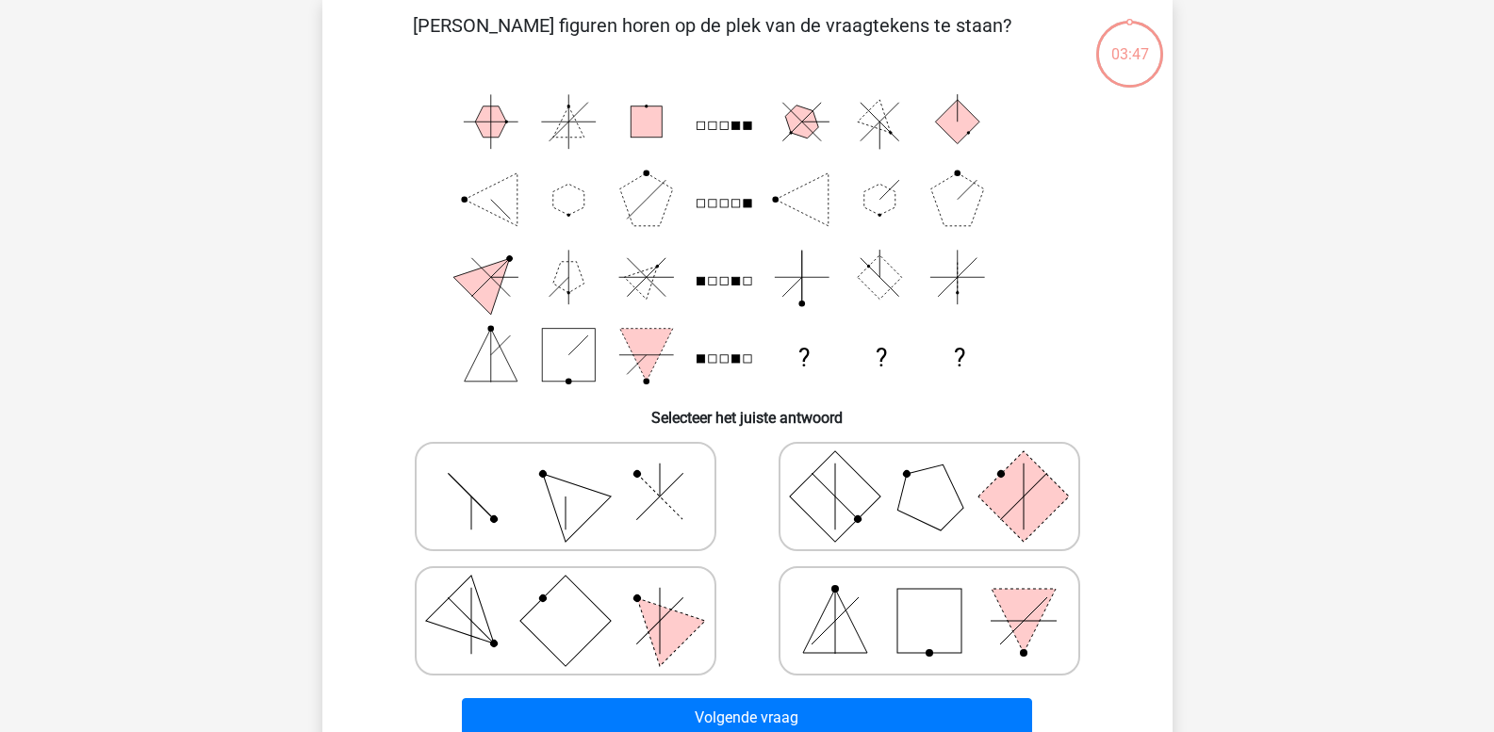
scroll to position [87, 0]
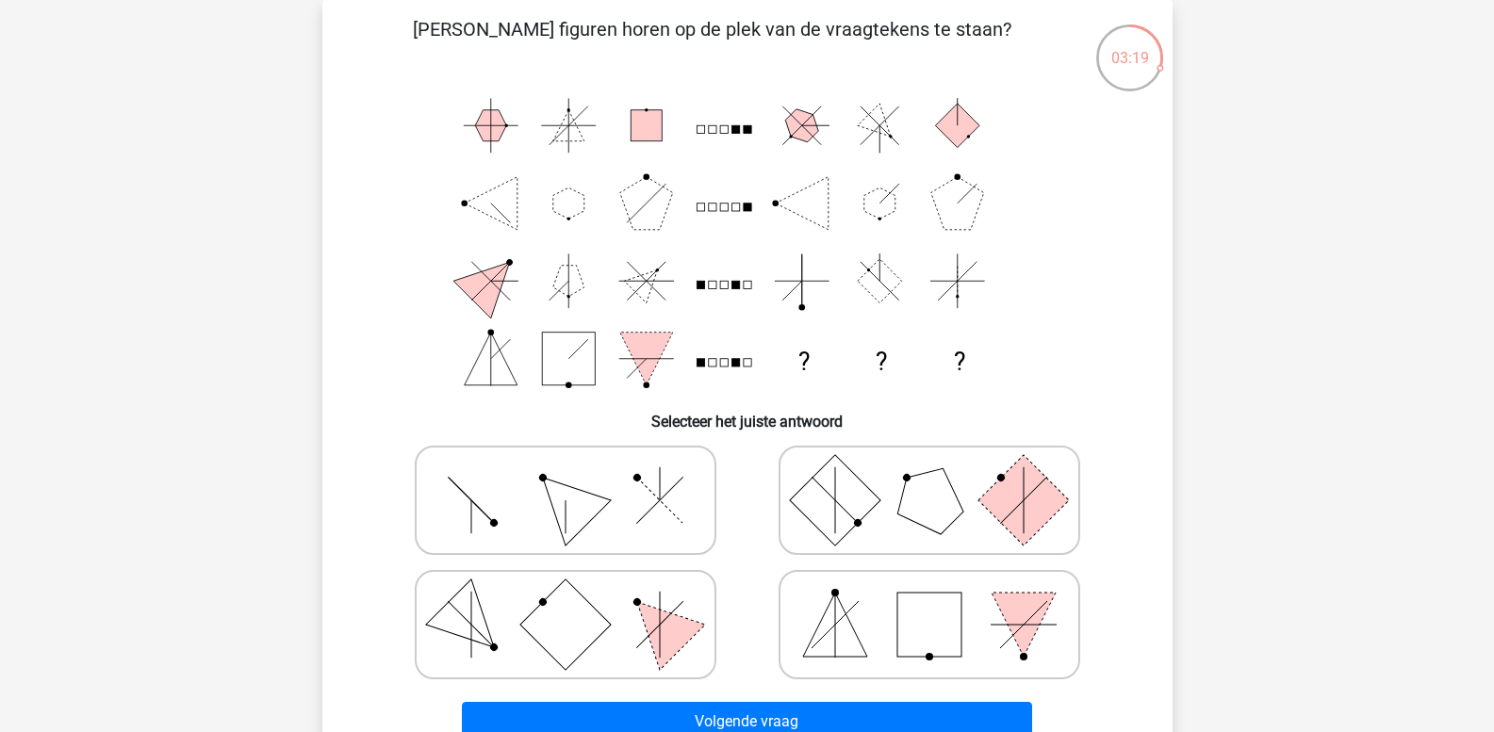
click at [600, 474] on icon at bounding box center [565, 500] width 283 height 94
click at [578, 474] on input "radio" at bounding box center [571, 471] width 12 height 12
radio input "true"
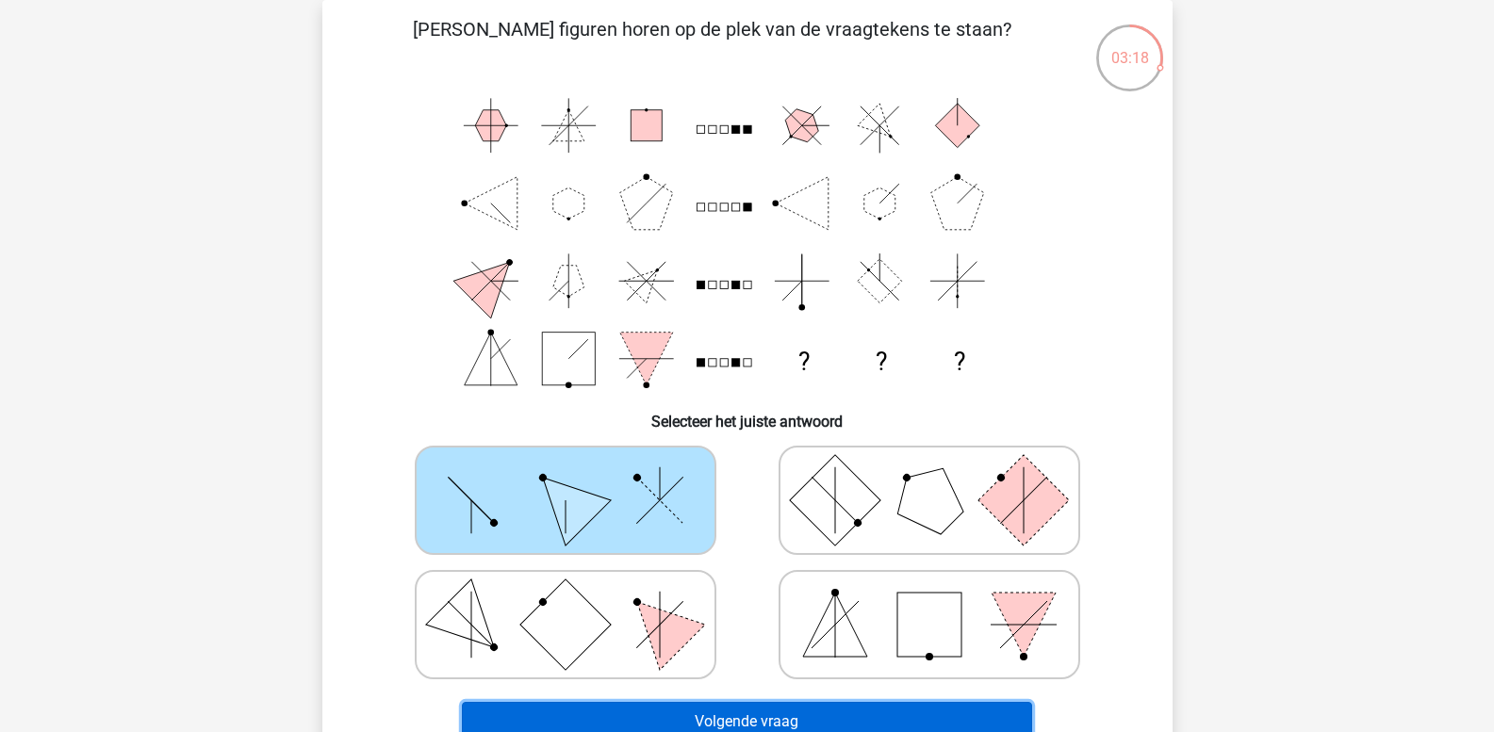
click at [612, 723] on button "Volgende vraag" at bounding box center [747, 722] width 570 height 40
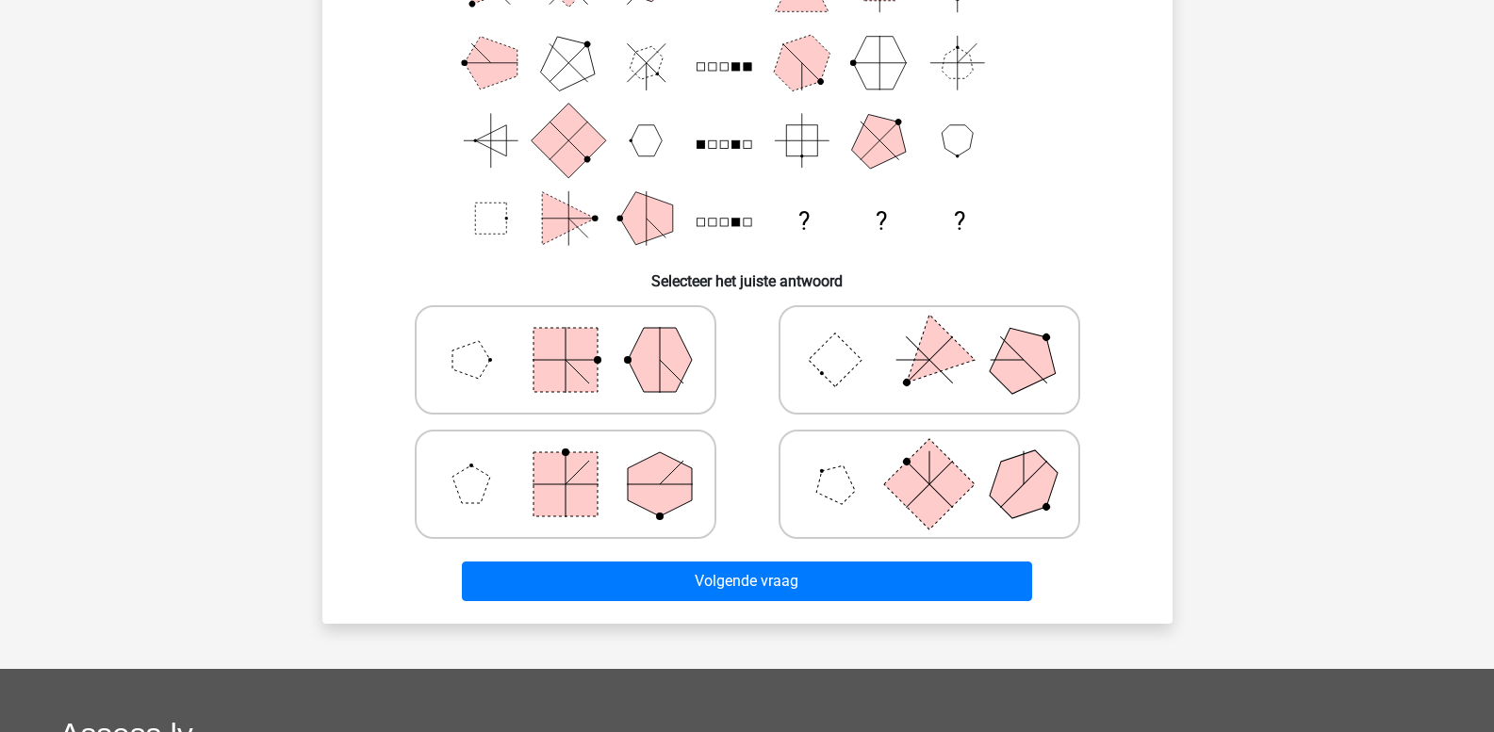
scroll to position [275, 0]
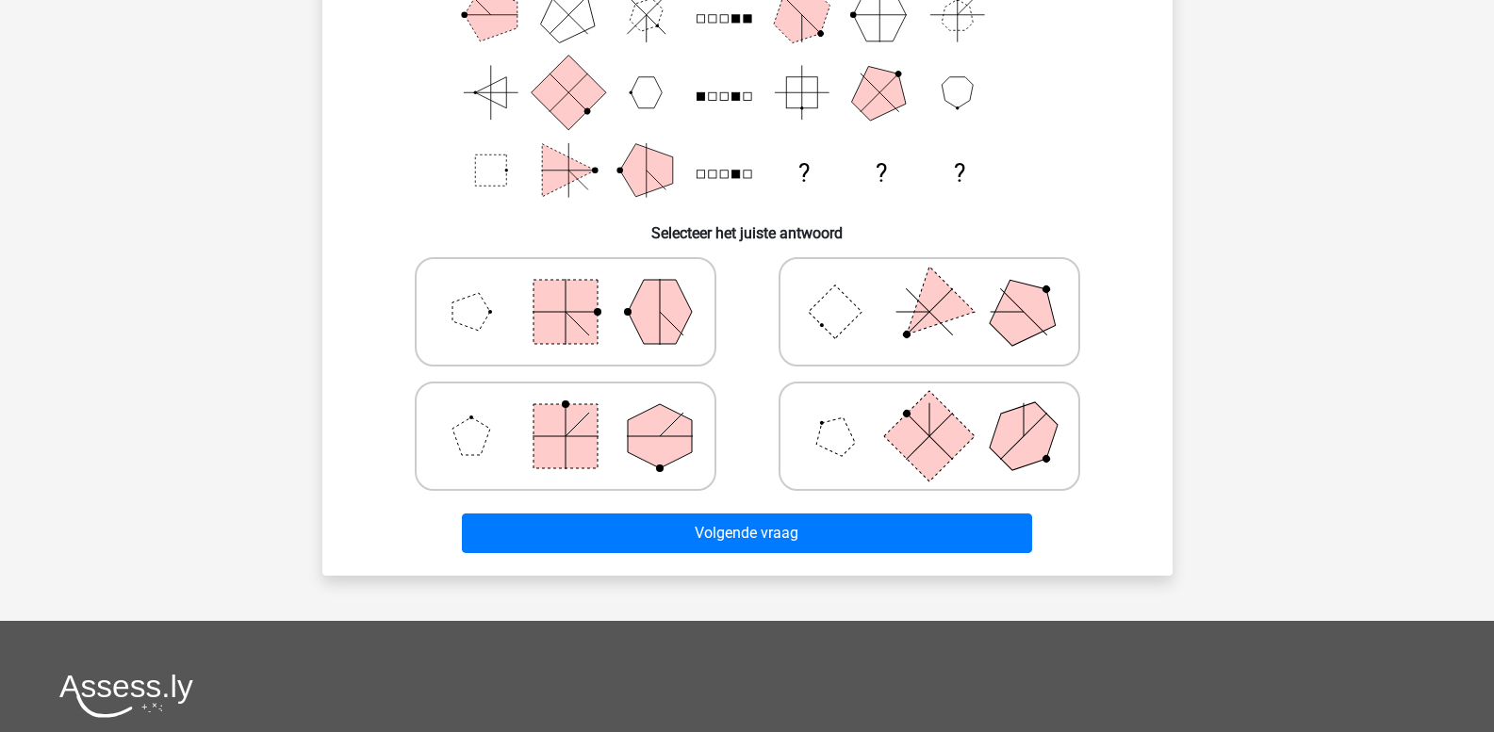
click at [608, 342] on icon at bounding box center [565, 312] width 283 height 94
click at [578, 288] on input "radio" at bounding box center [571, 282] width 12 height 12
radio input "true"
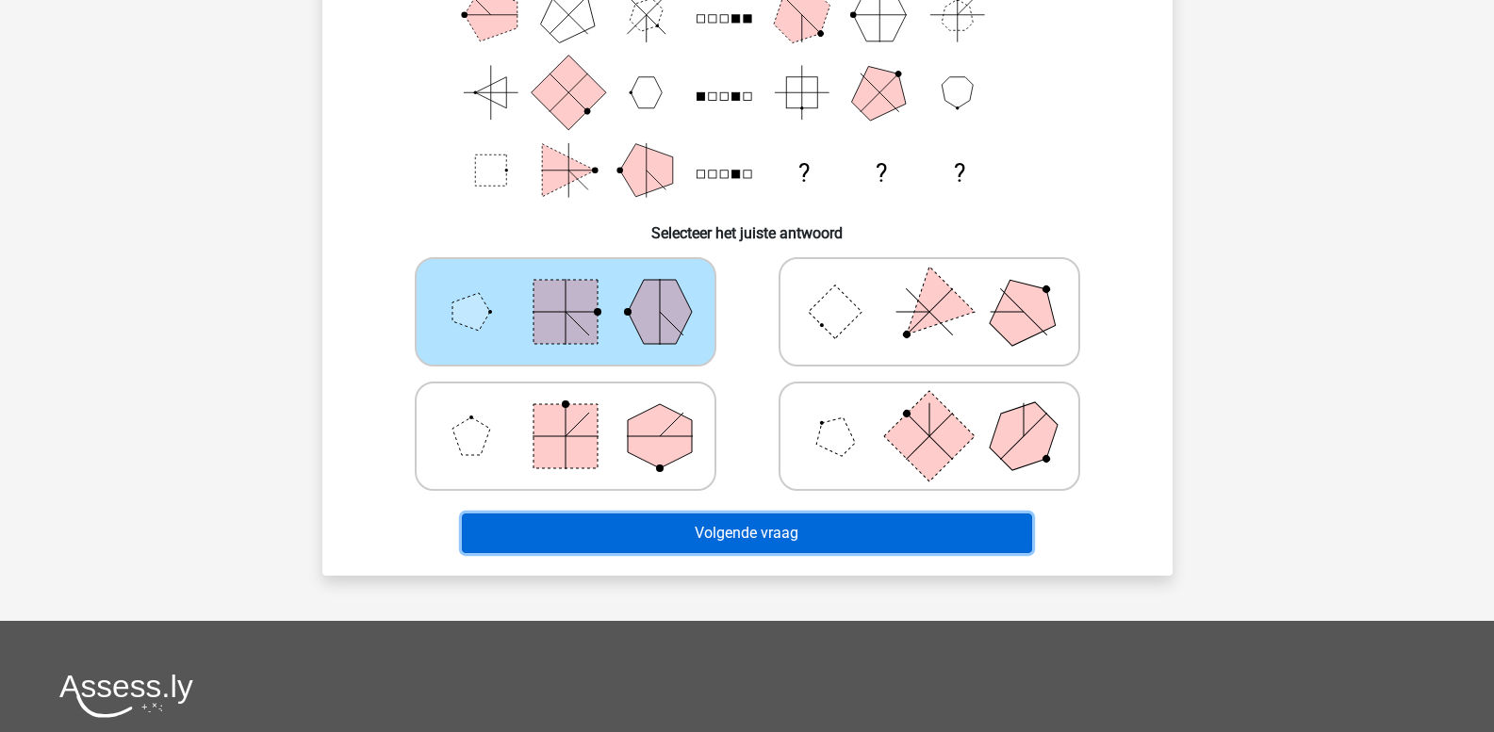
click at [624, 532] on button "Volgende vraag" at bounding box center [747, 534] width 570 height 40
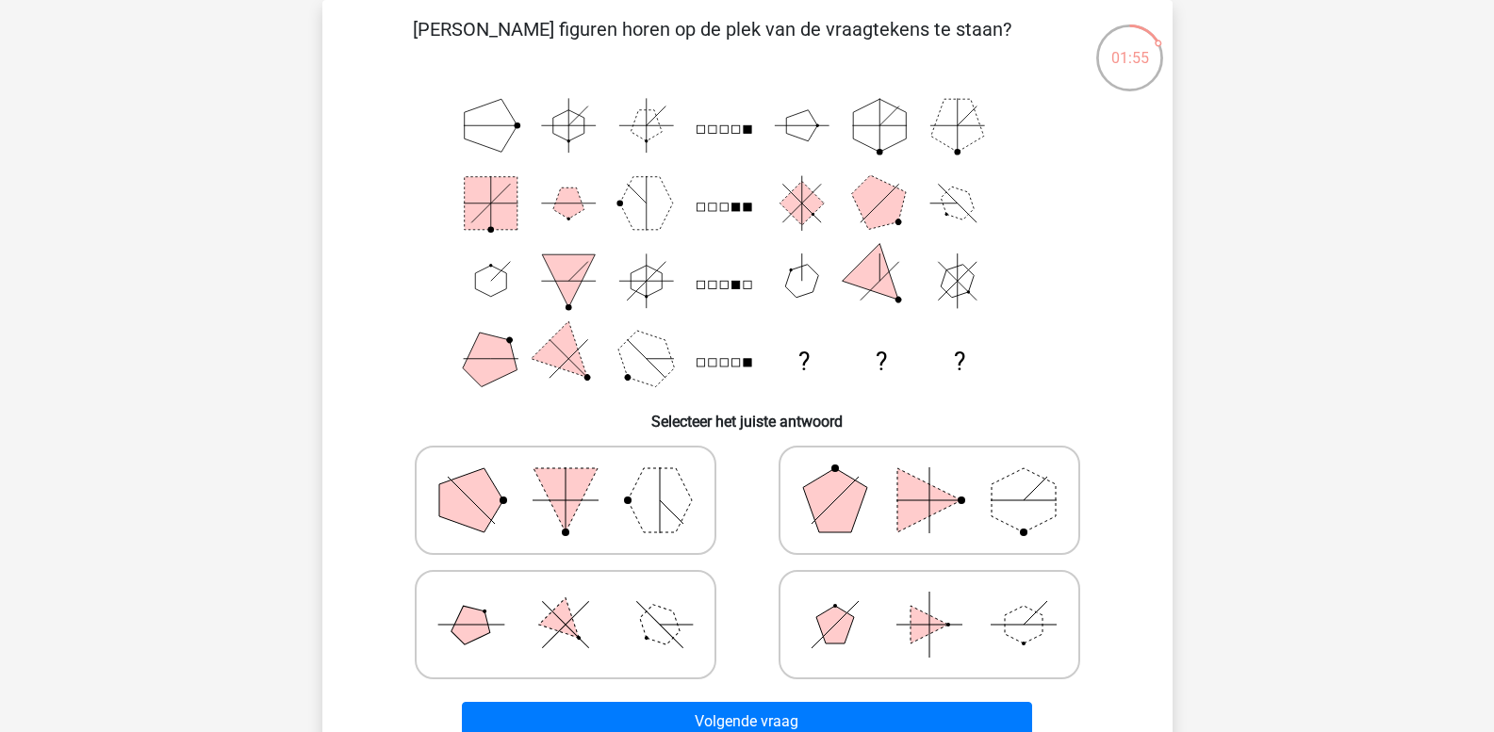
scroll to position [181, 0]
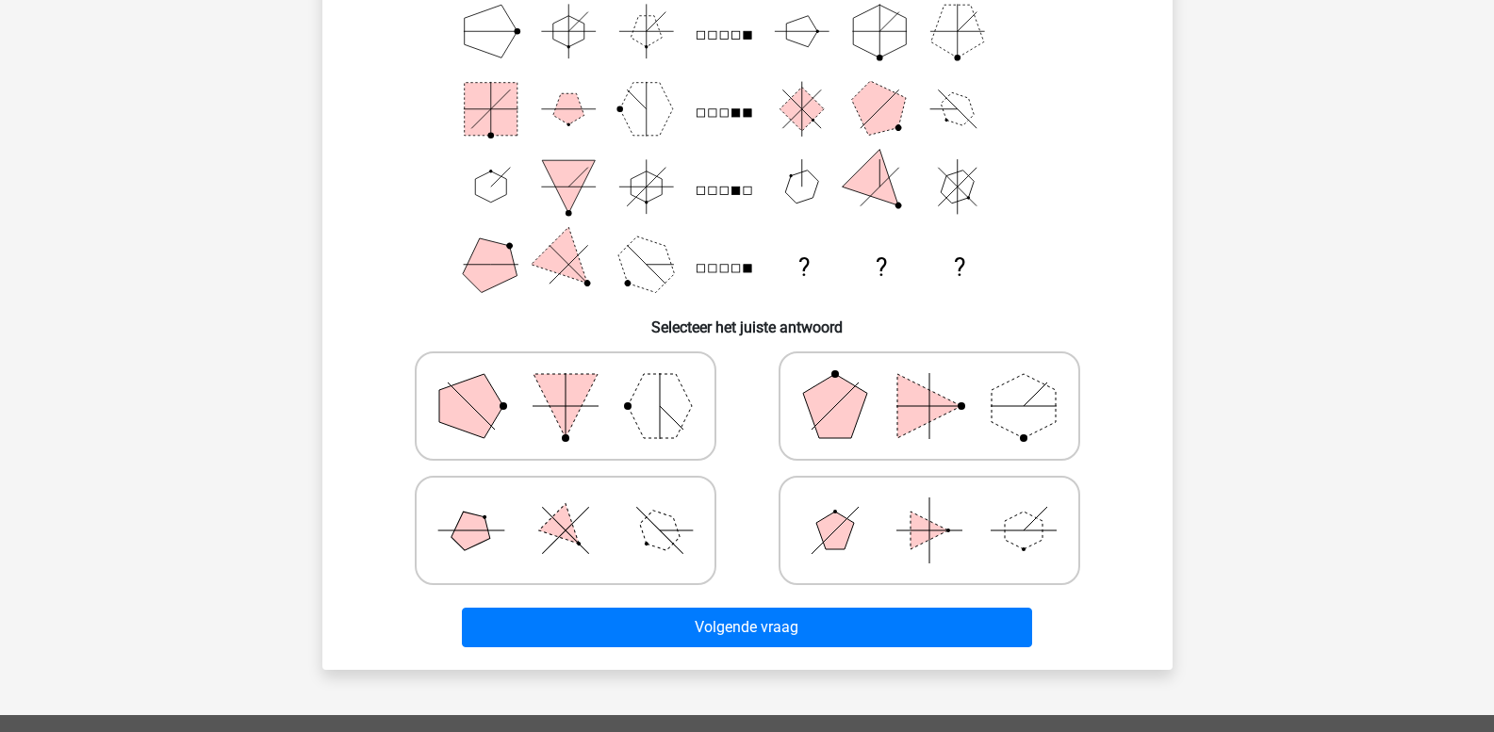
click at [473, 524] on polygon at bounding box center [471, 531] width 54 height 54
click at [565, 507] on input "radio" at bounding box center [571, 501] width 12 height 12
radio input "true"
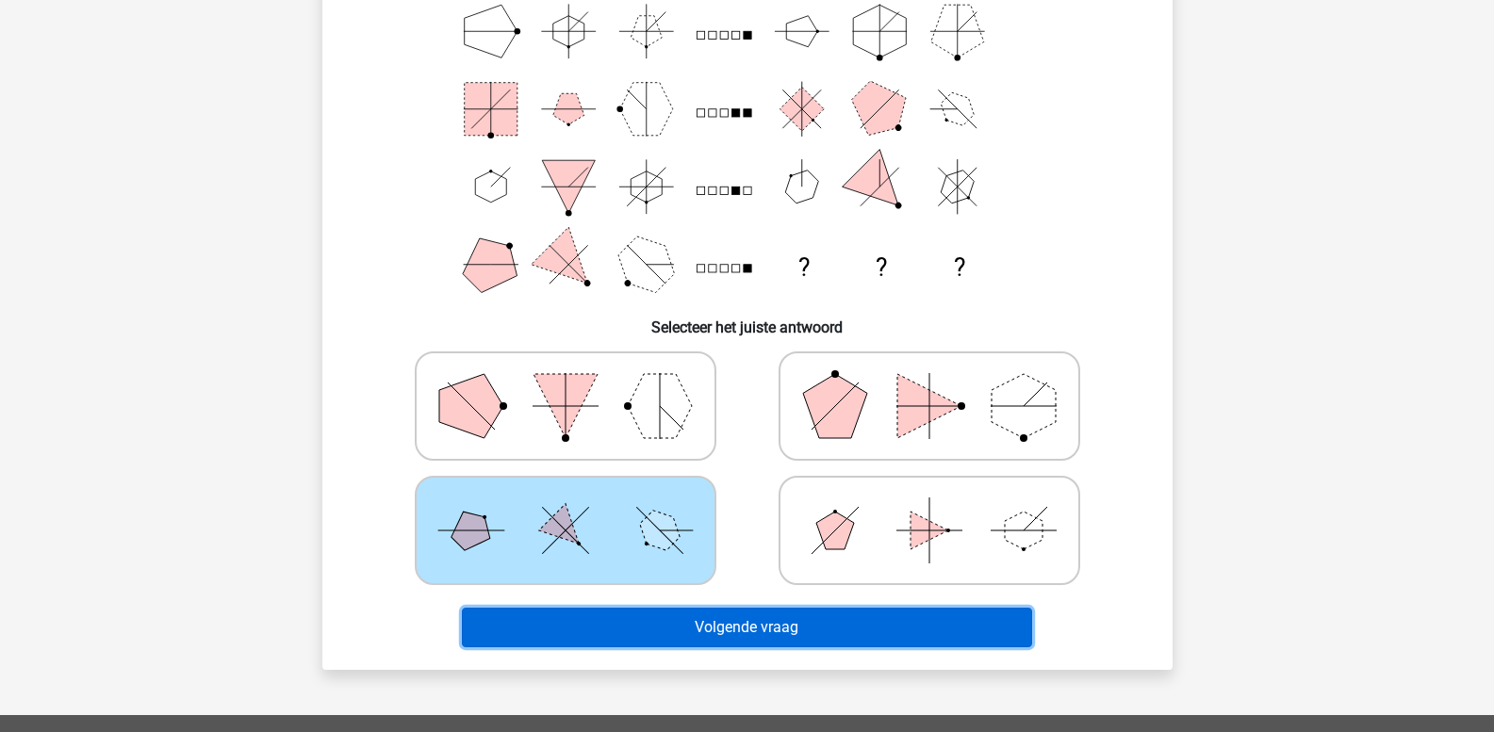
click at [576, 634] on button "Volgende vraag" at bounding box center [747, 628] width 570 height 40
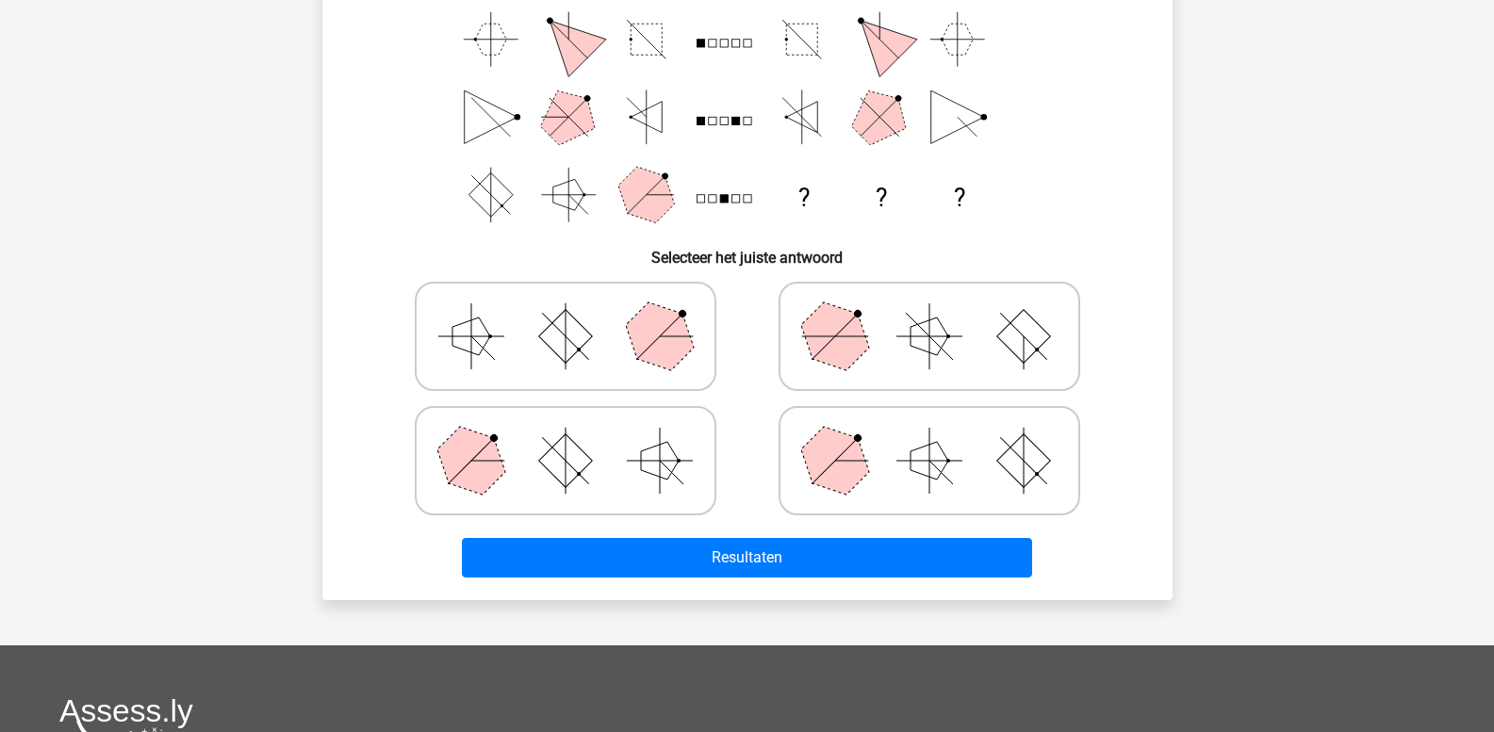
scroll to position [275, 0]
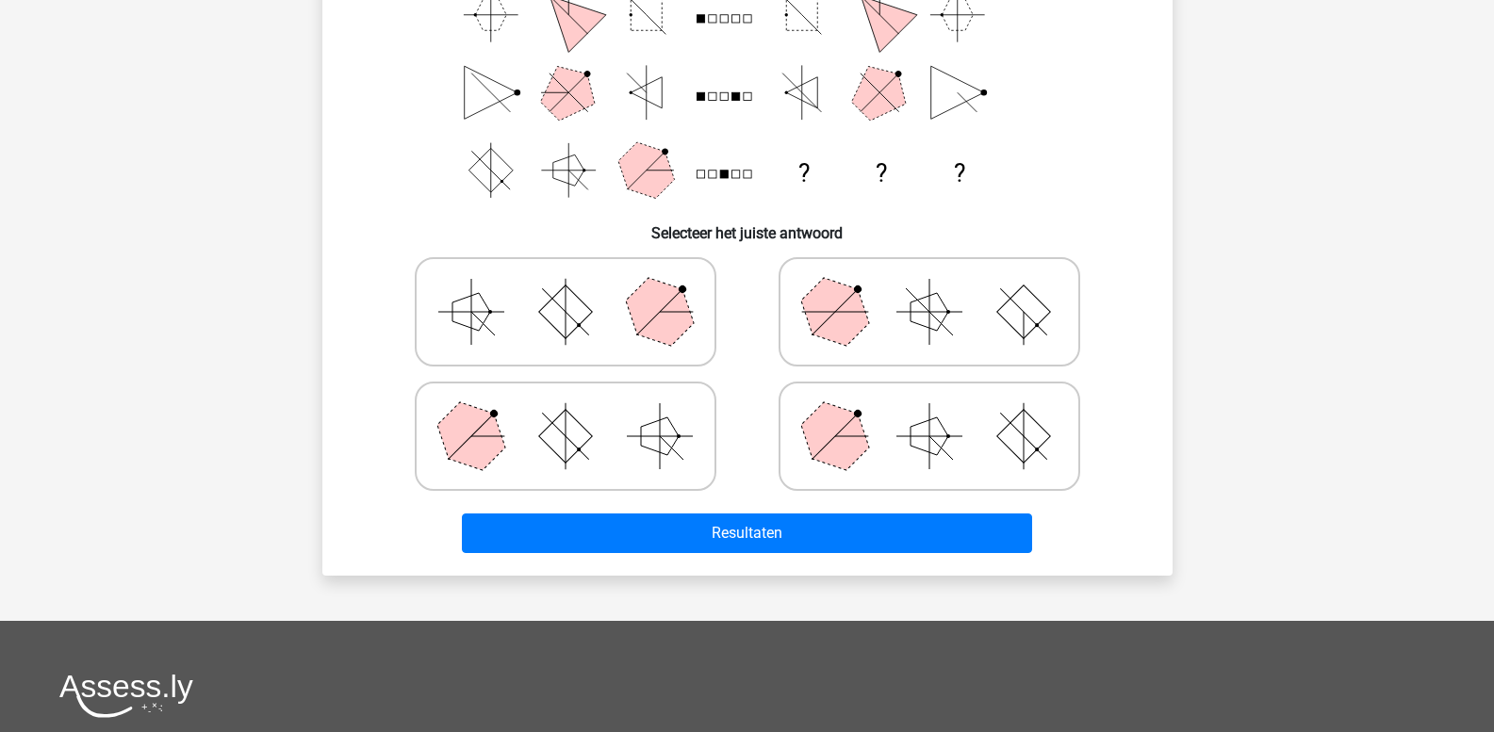
click at [842, 442] on polygon at bounding box center [834, 436] width 90 height 90
click at [929, 413] on input "radio" at bounding box center [935, 407] width 12 height 12
radio input "true"
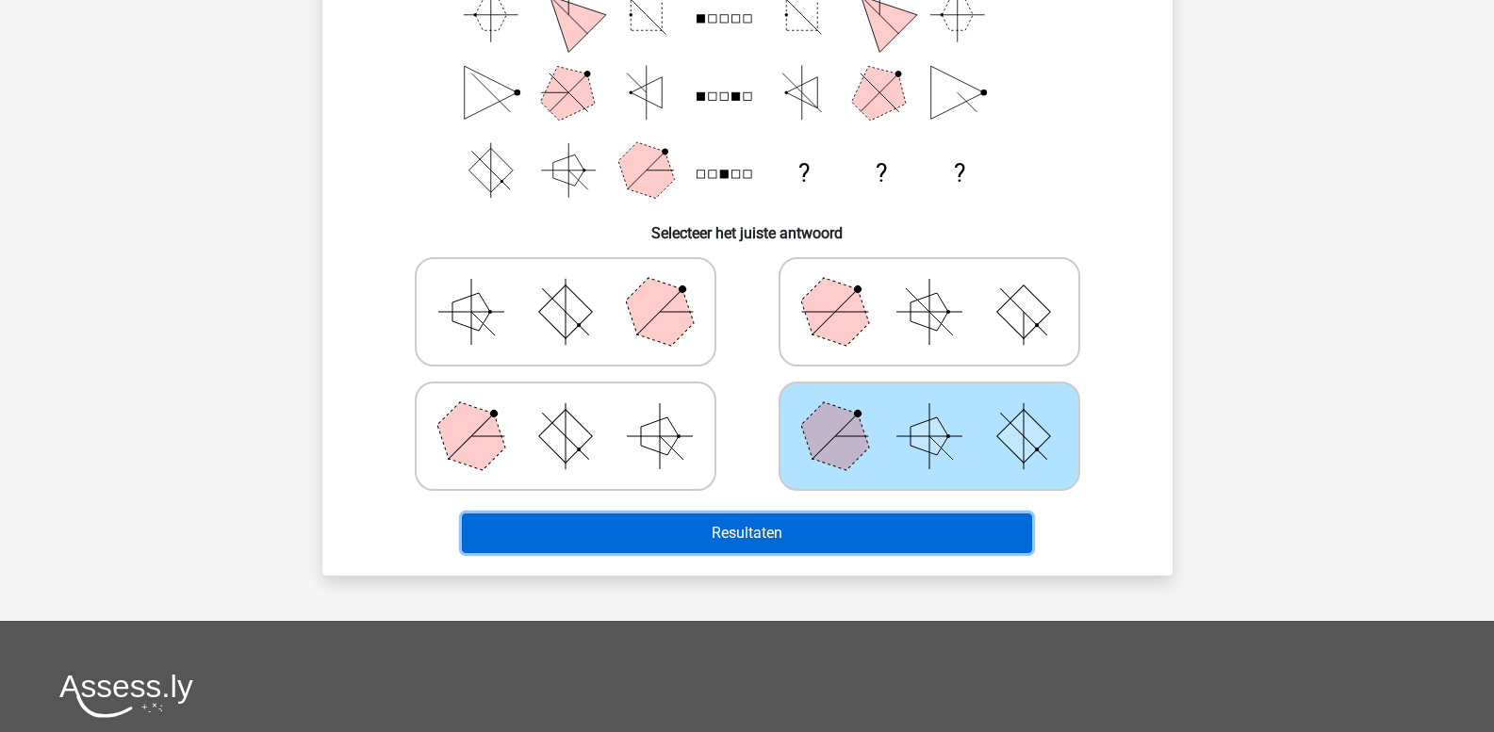
click at [830, 531] on button "Resultaten" at bounding box center [747, 534] width 570 height 40
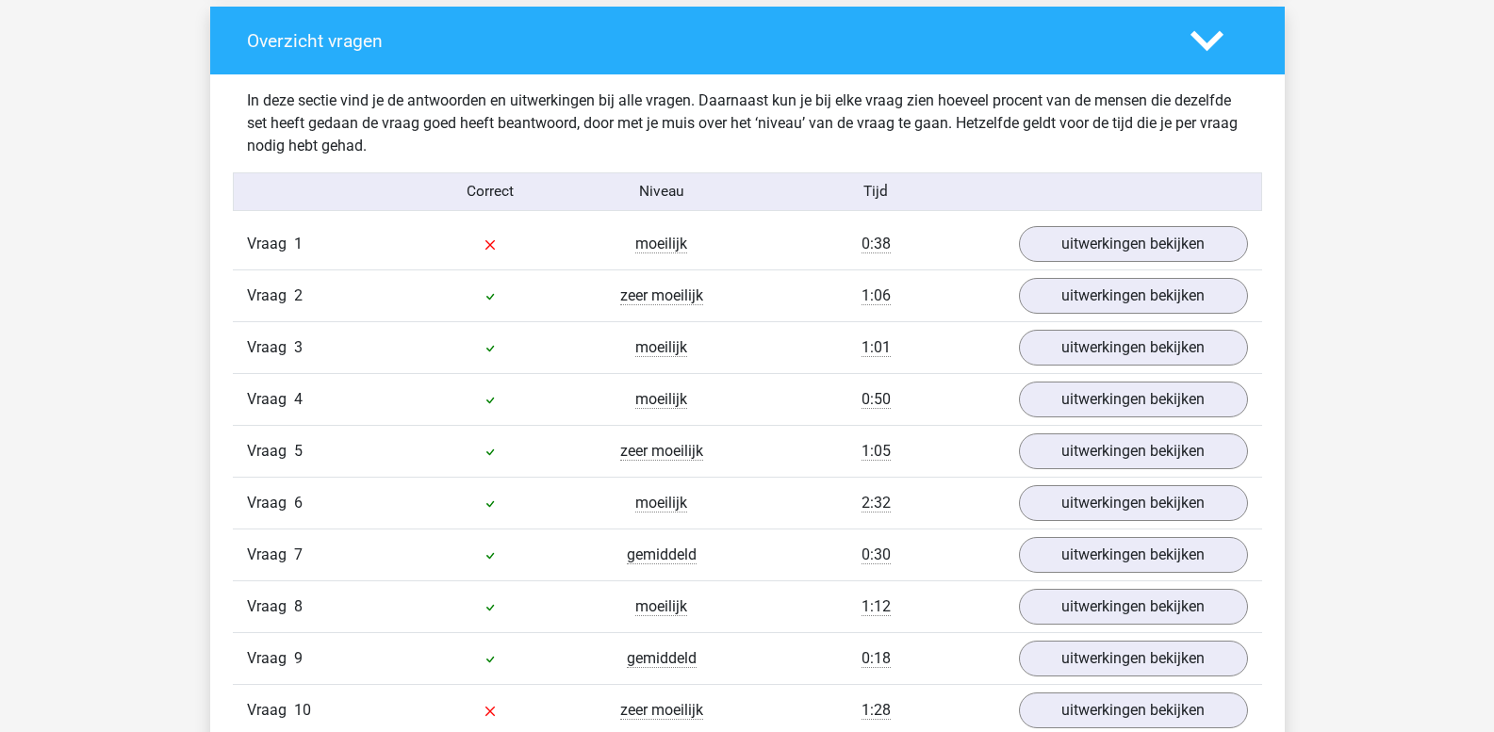
scroll to position [1385, 0]
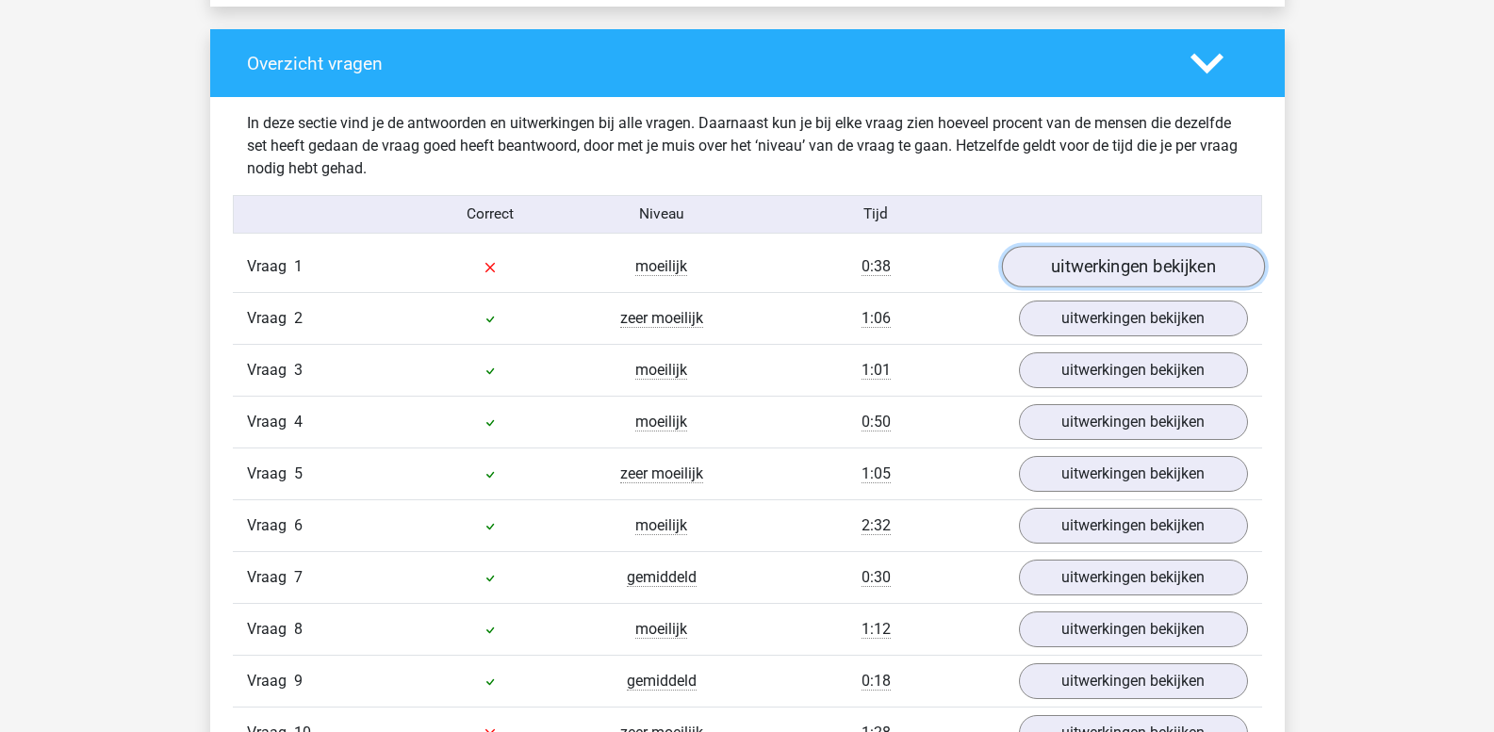
click at [1163, 270] on link "uitwerkingen bekijken" at bounding box center [1132, 267] width 263 height 41
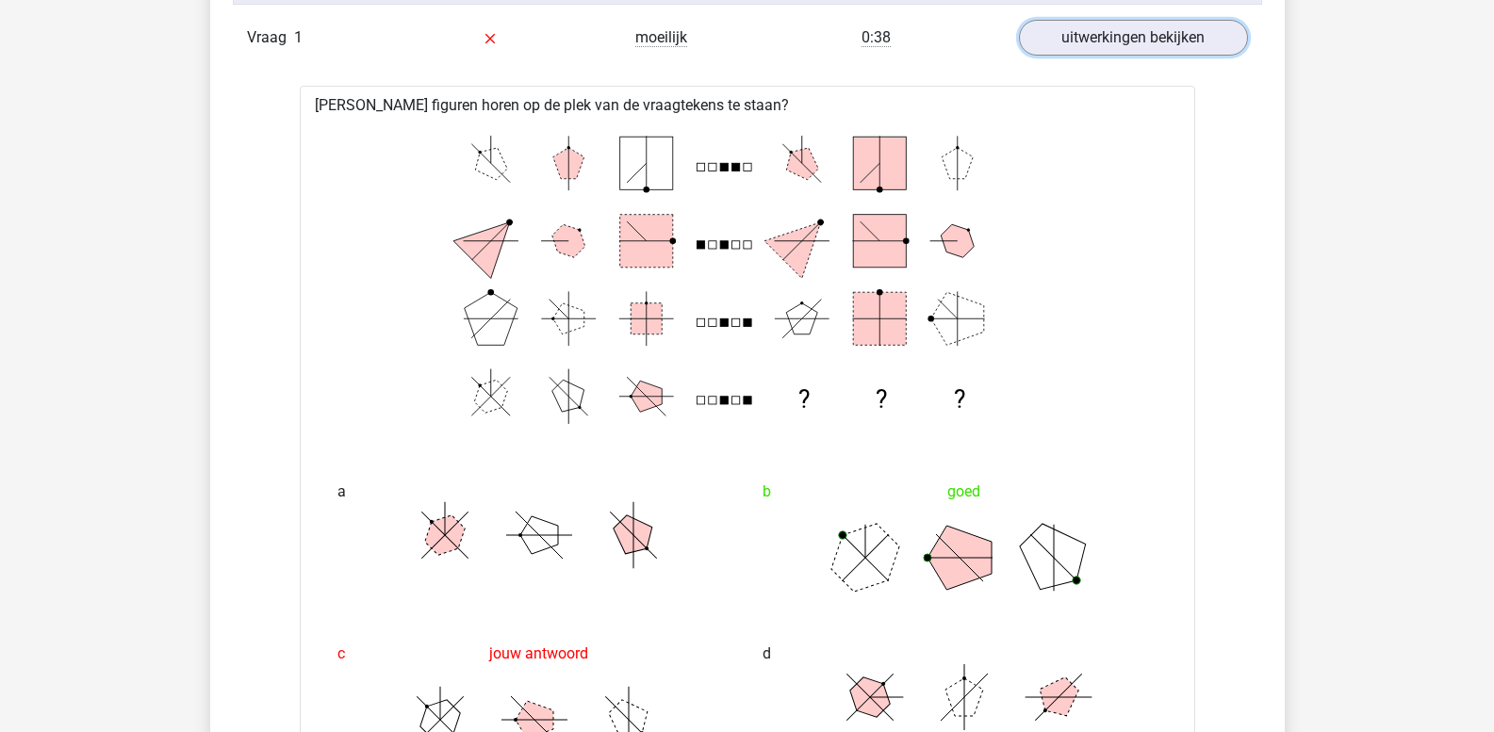
scroll to position [1613, 0]
click at [1094, 41] on link "uitwerkingen bekijken" at bounding box center [1132, 39] width 263 height 41
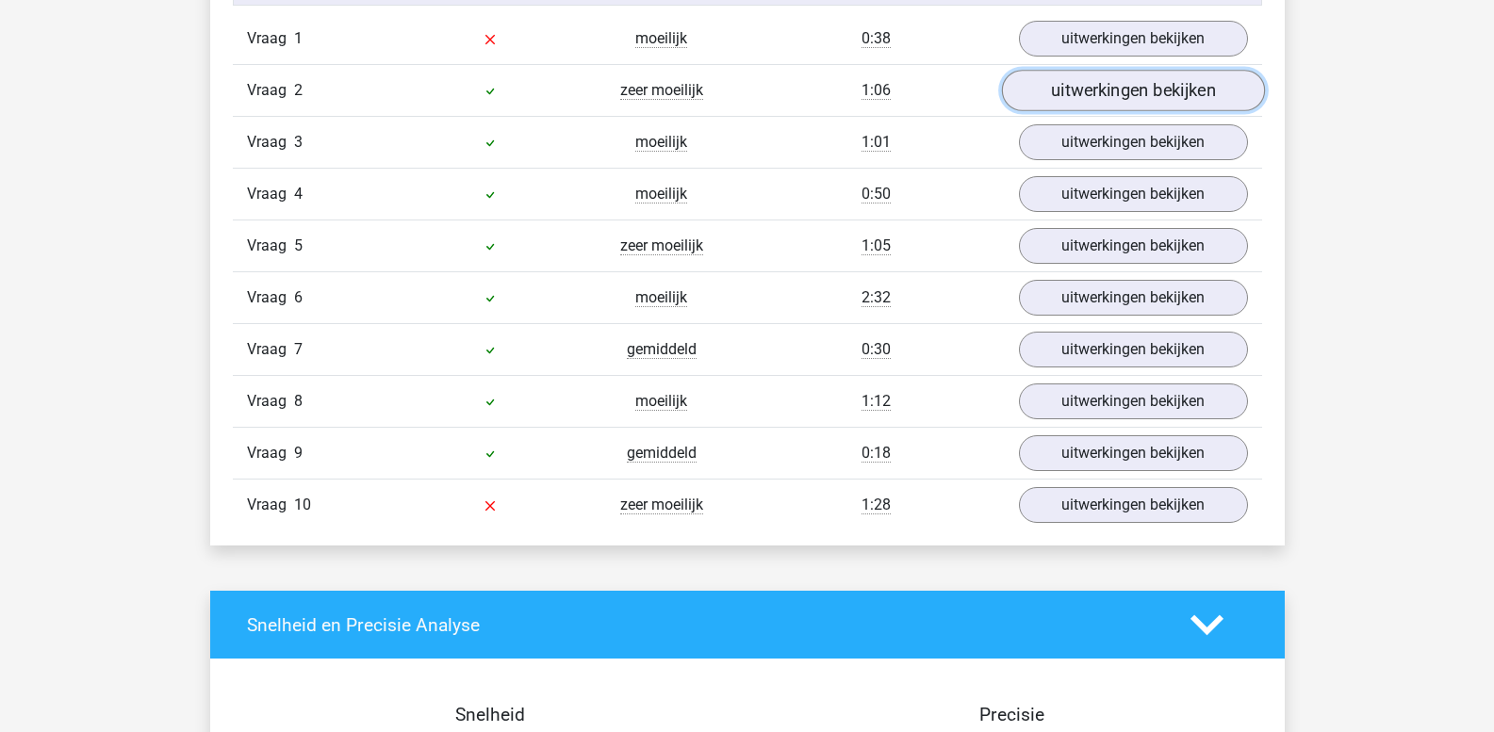
click at [1087, 104] on link "uitwerkingen bekijken" at bounding box center [1132, 91] width 263 height 41
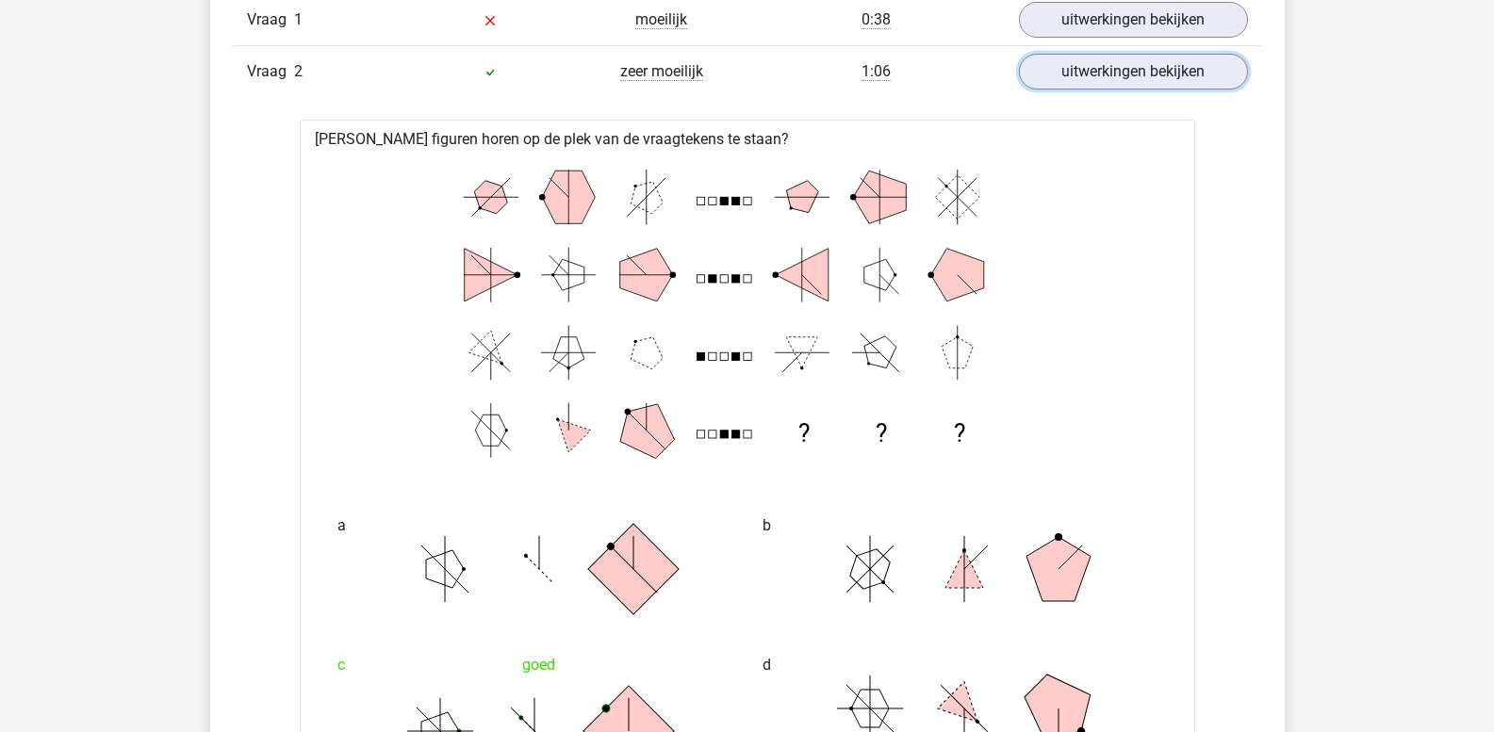
scroll to position [1631, 0]
click at [1095, 62] on link "uitwerkingen bekijken" at bounding box center [1132, 73] width 263 height 41
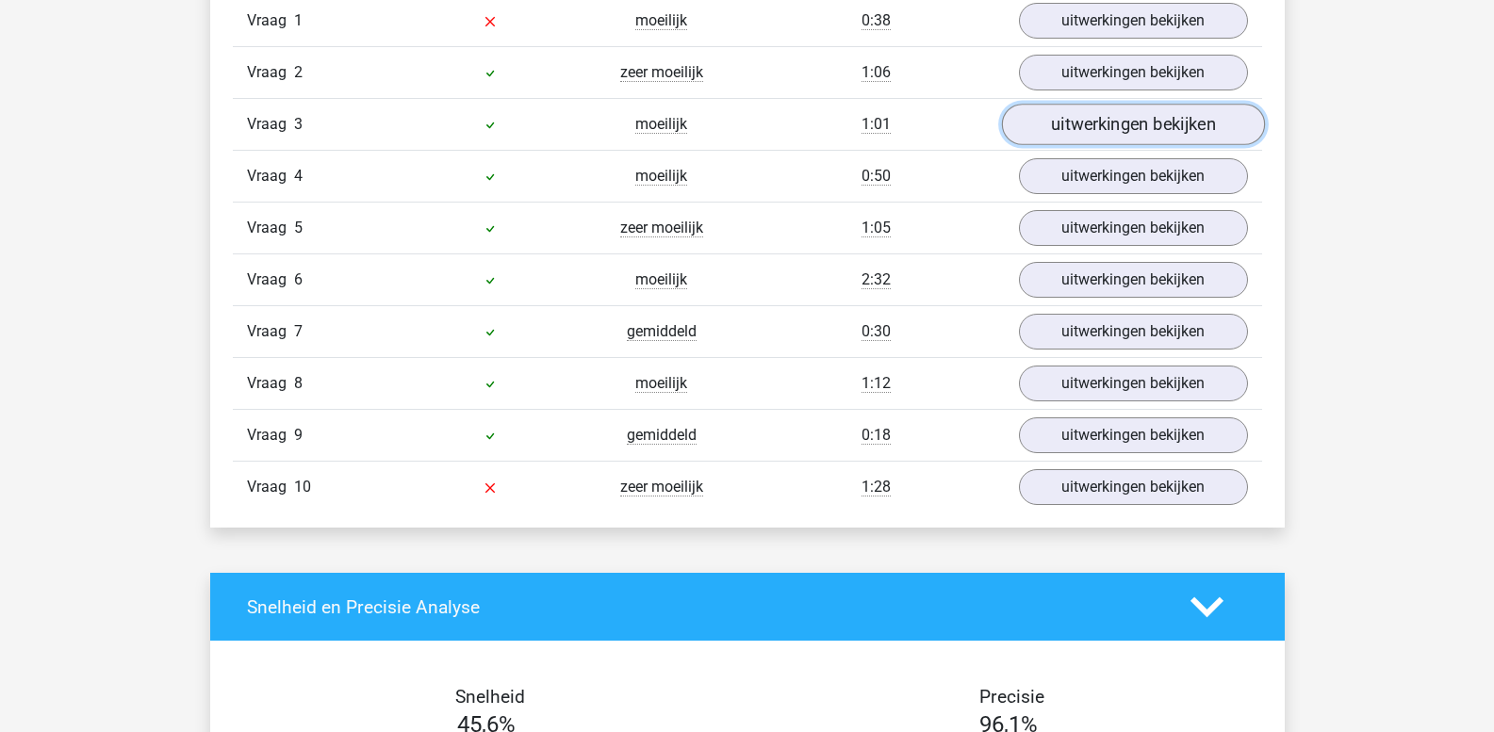
click at [1098, 125] on link "uitwerkingen bekijken" at bounding box center [1132, 125] width 263 height 41
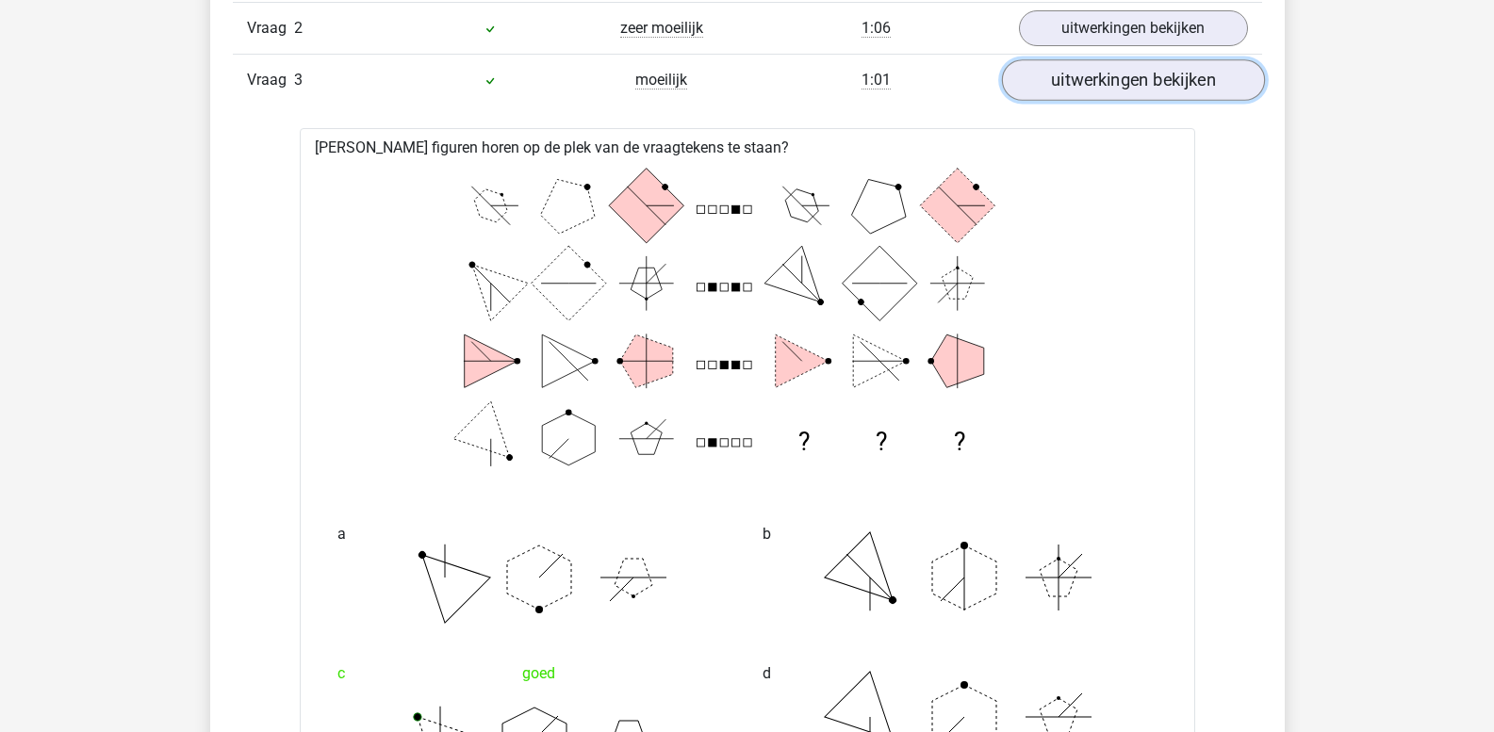
scroll to position [1669, 0]
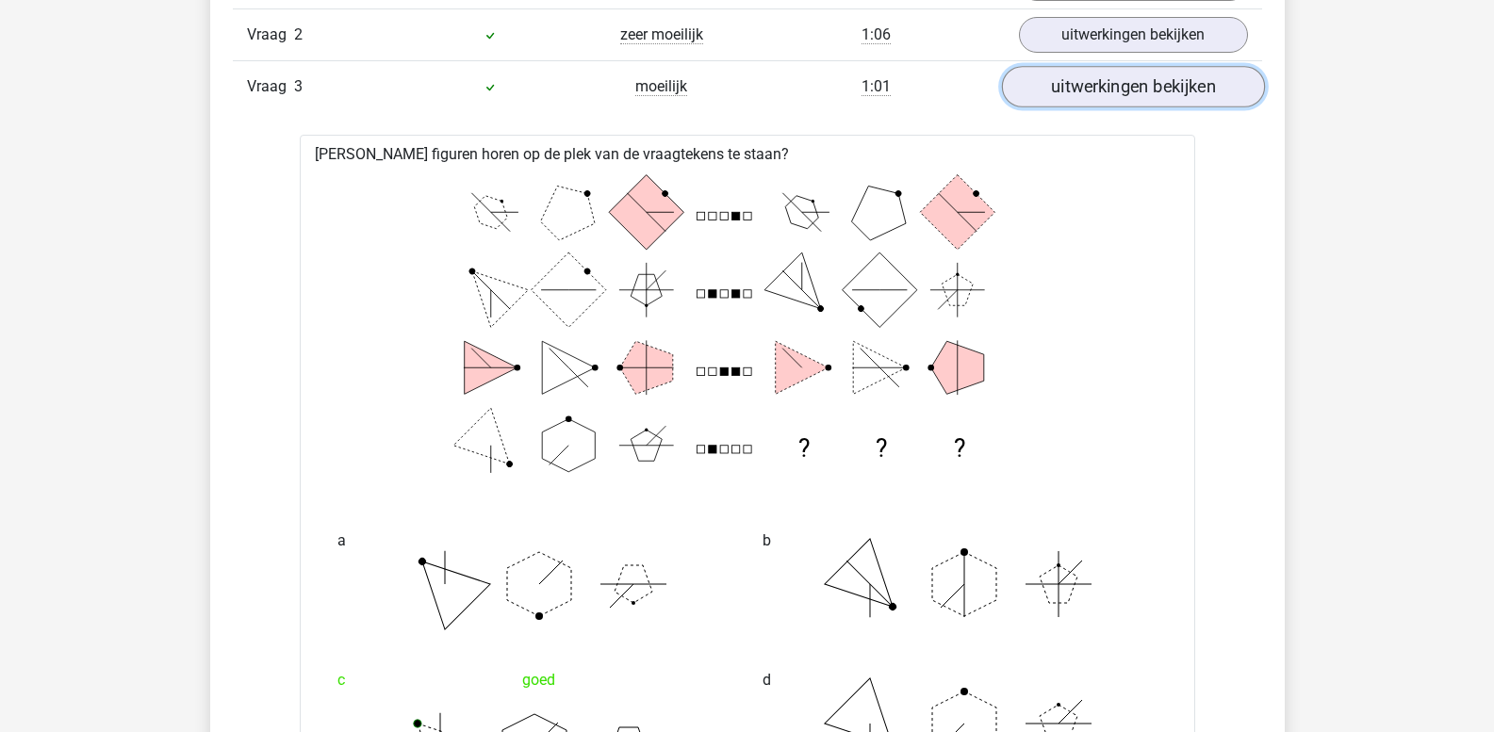
click at [1109, 95] on link "uitwerkingen bekijken" at bounding box center [1132, 87] width 263 height 41
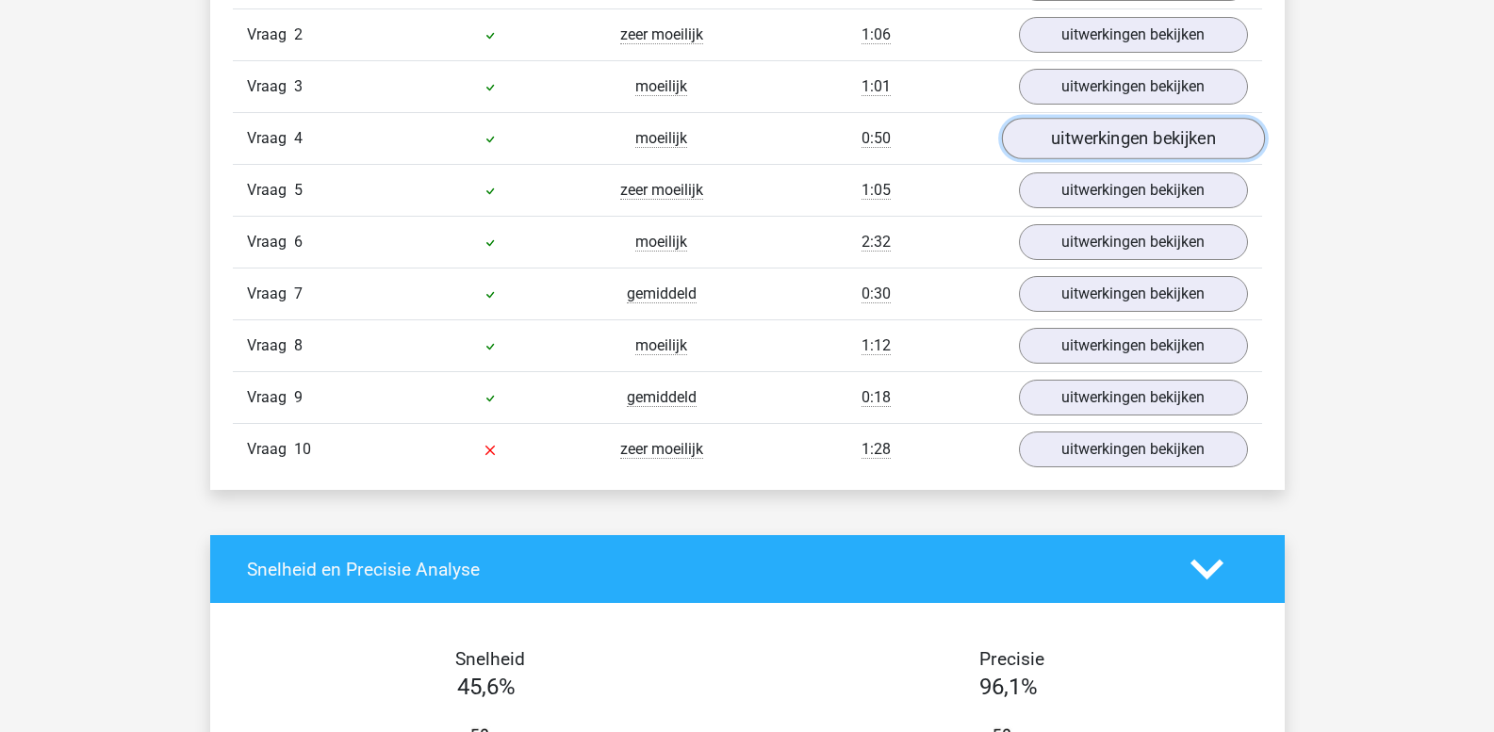
click at [1101, 139] on link "uitwerkingen bekijken" at bounding box center [1132, 139] width 263 height 41
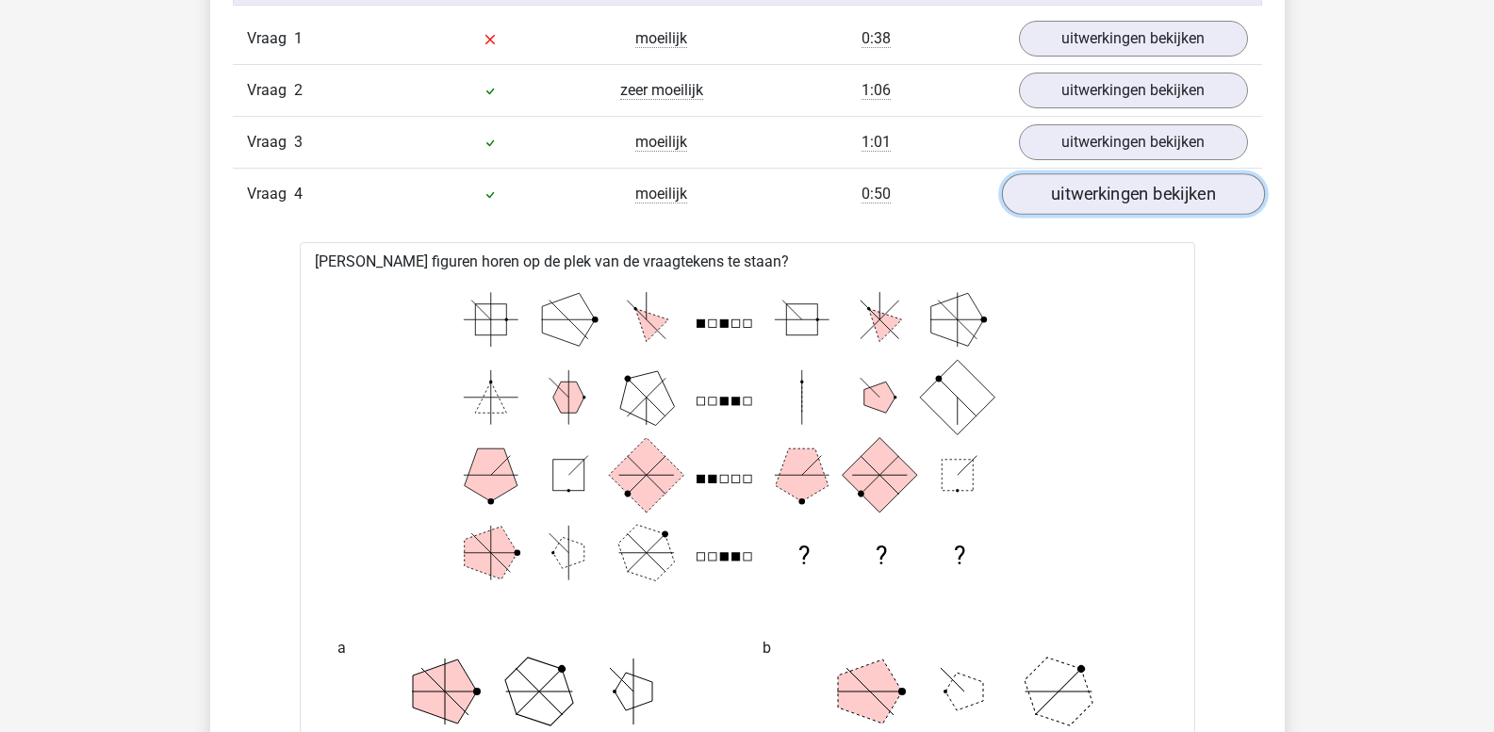
scroll to position [1611, 0]
click at [1093, 187] on link "uitwerkingen bekijken" at bounding box center [1132, 197] width 263 height 41
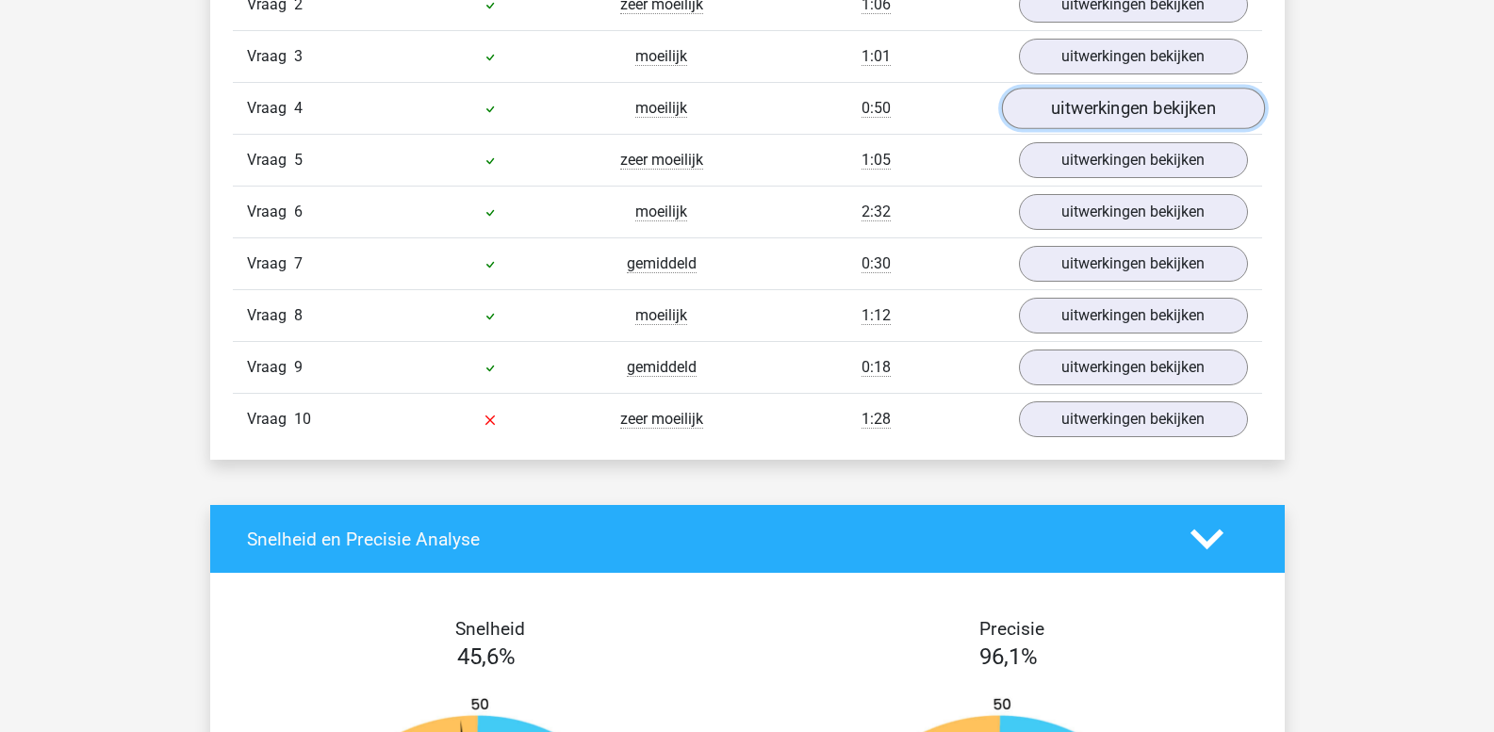
scroll to position [1775, 0]
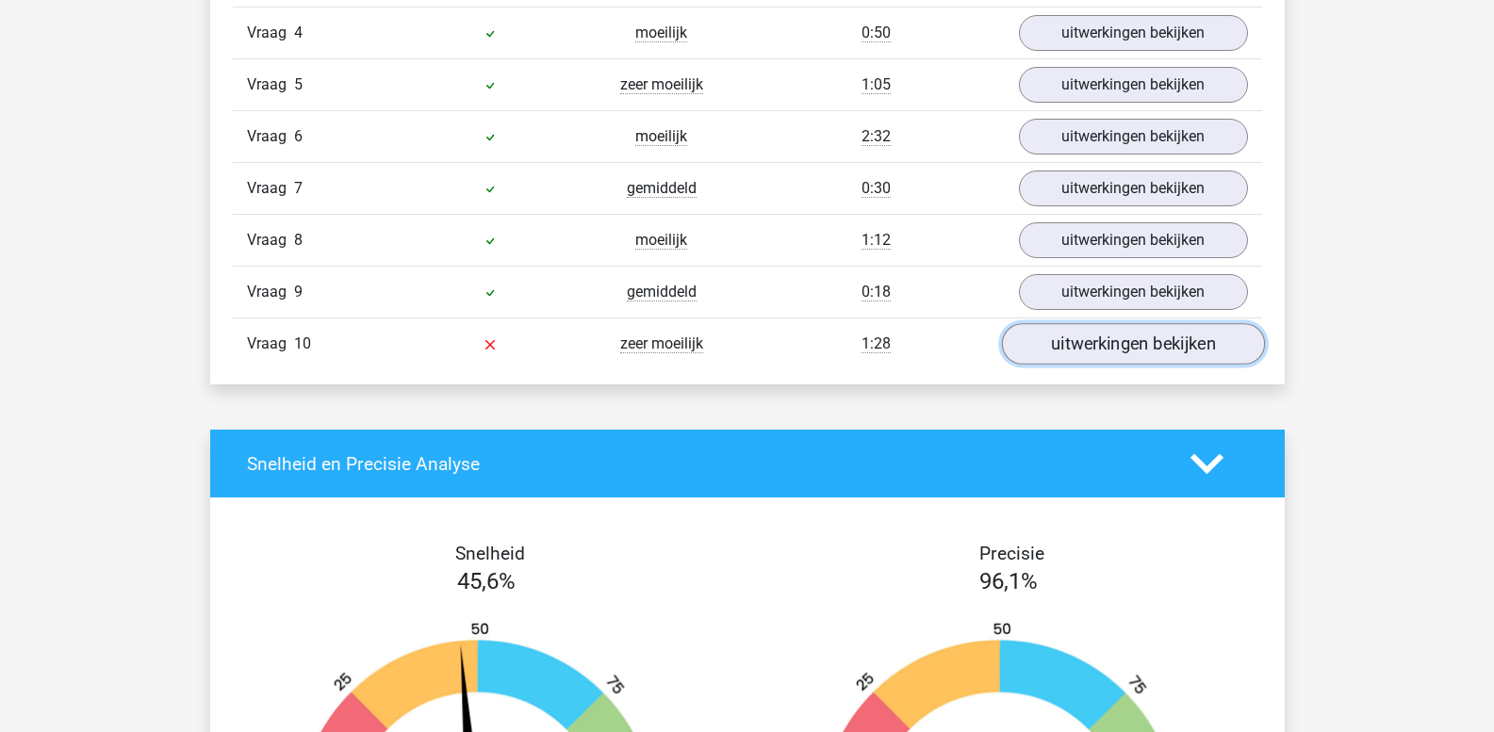
click at [1081, 339] on link "uitwerkingen bekijken" at bounding box center [1132, 344] width 263 height 41
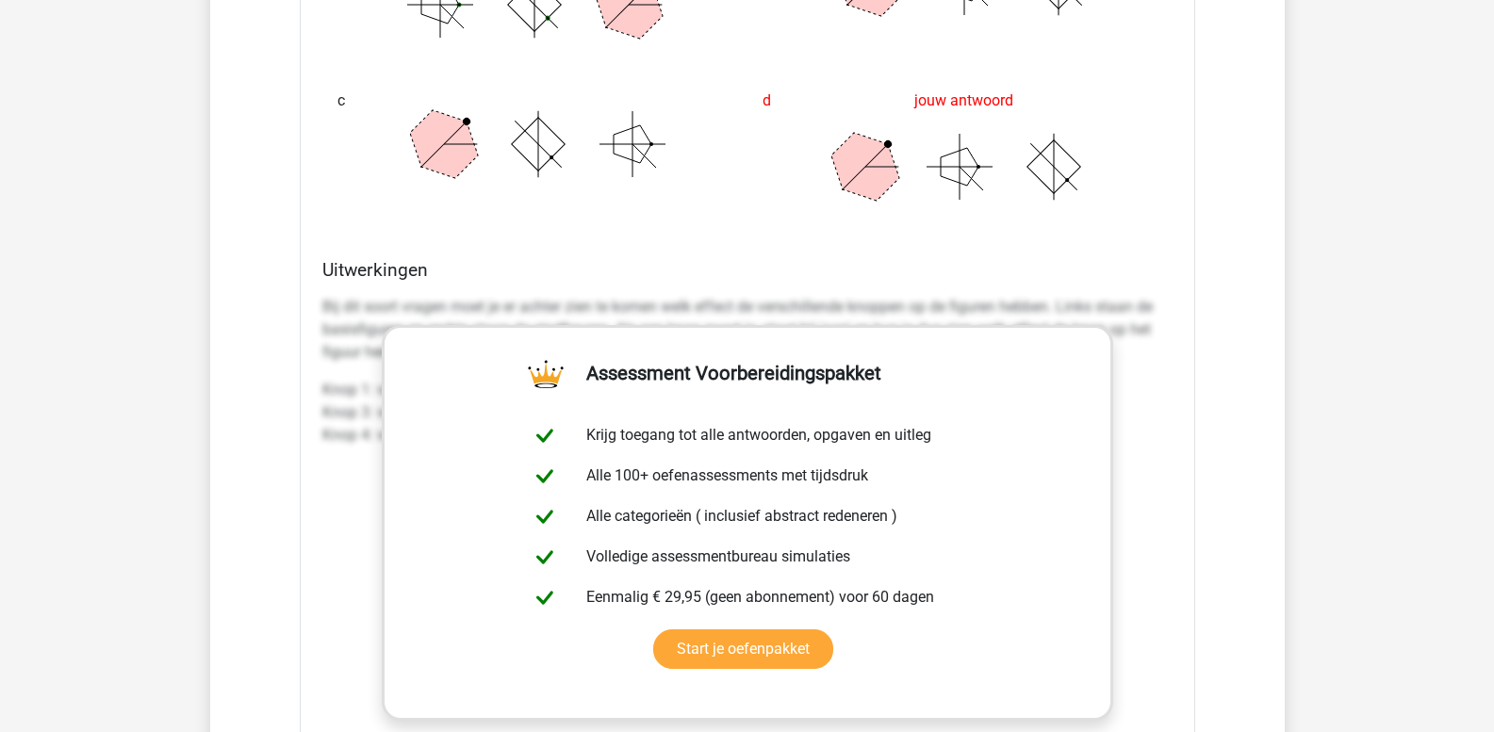
scroll to position [2635, 0]
click at [325, 303] on p "Bij dit soort vragen moet je er achter zien te komen welk effect de verschillen…" at bounding box center [747, 329] width 850 height 68
click at [382, 292] on div "Bij dit soort vragen moet je er achter zien te komen welk effect de verschillen…" at bounding box center [747, 377] width 850 height 181
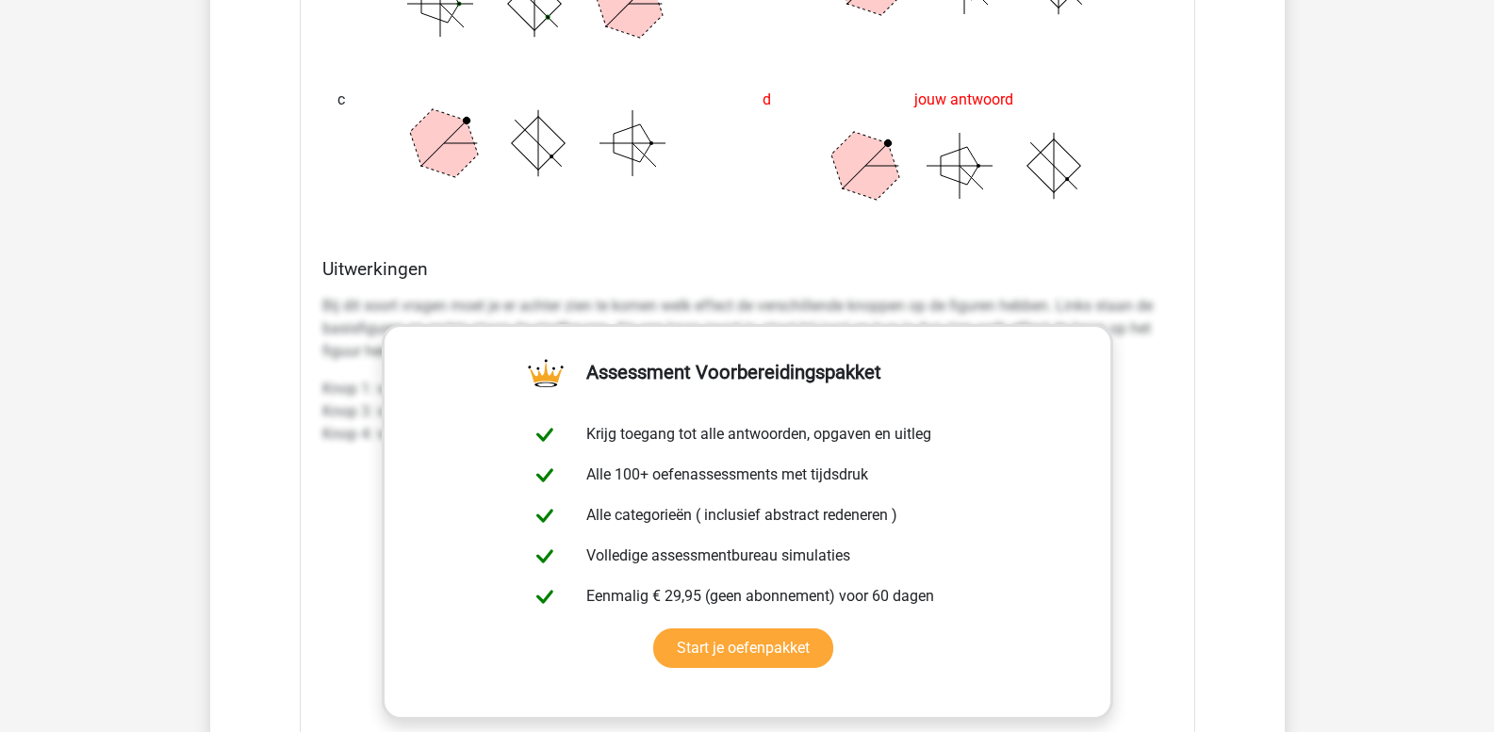
click at [322, 300] on p "Bij dit soort vragen moet je er achter zien te komen welk effect de verschillen…" at bounding box center [747, 329] width 850 height 68
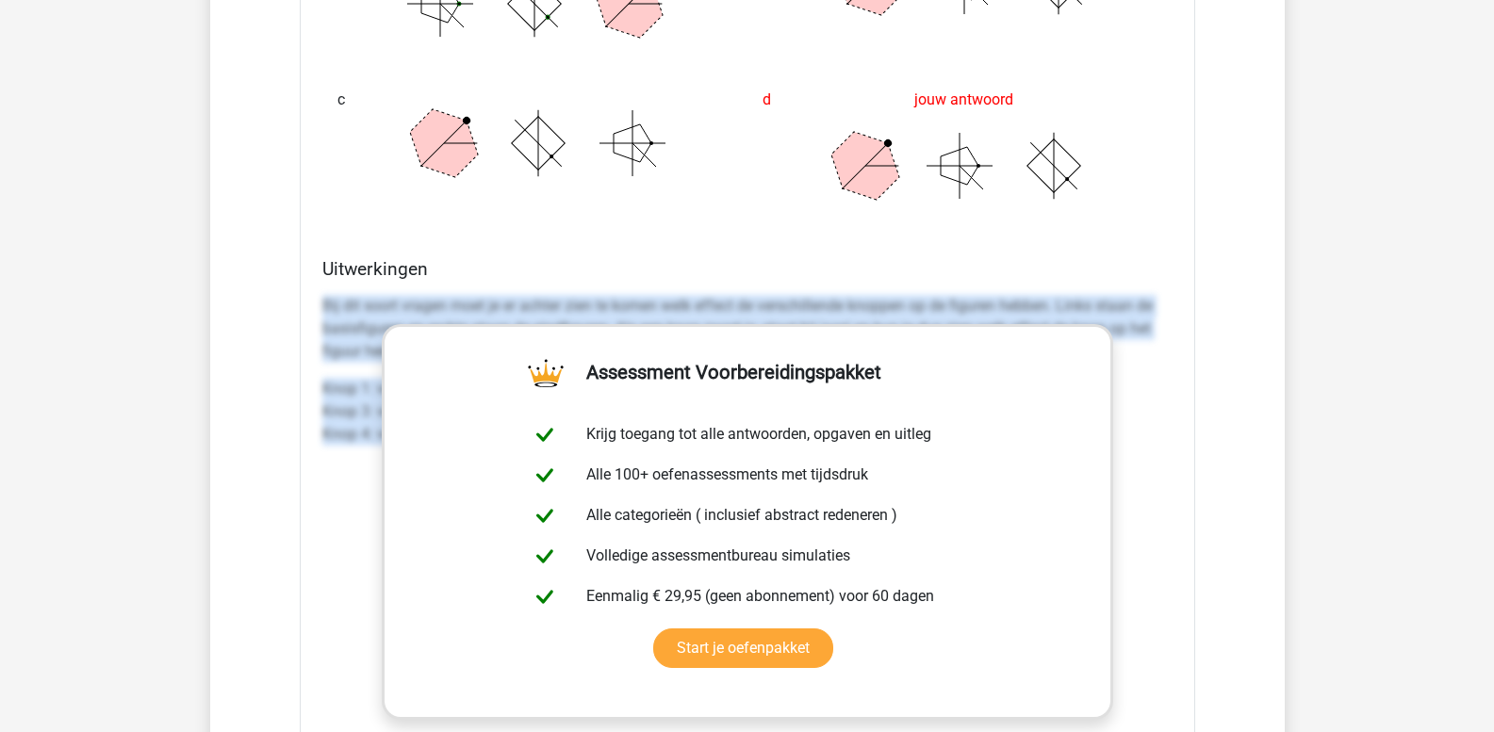
drag, startPoint x: 324, startPoint y: 303, endPoint x: 1390, endPoint y: 574, distance: 1099.9
click at [1389, 573] on div "Kies premium leo leo.aertsens@gmail.com" at bounding box center [747, 178] width 1494 height 5627
copy div "Bij dit soort vragen moet je er achter zien te komen welk effect de verschillen…"
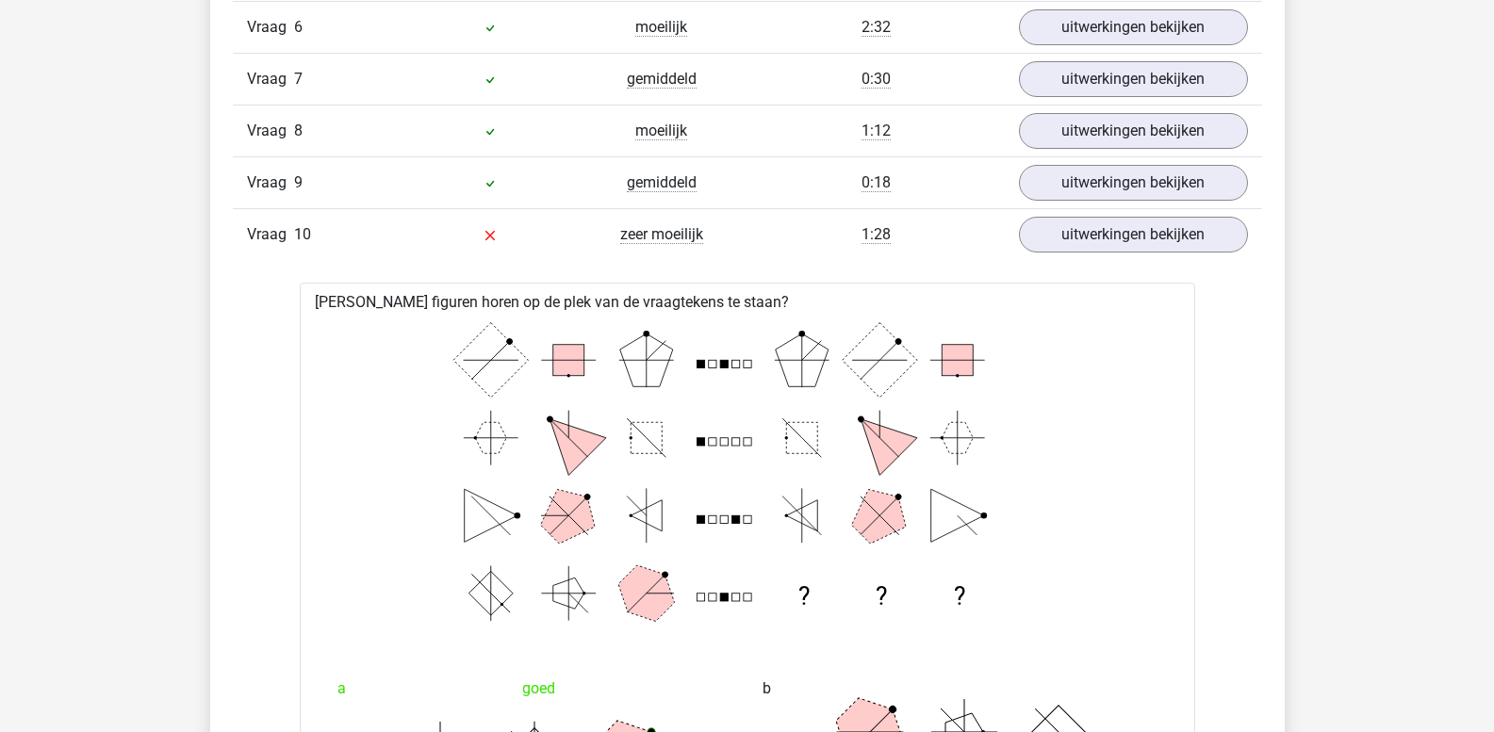
scroll to position [1881, 0]
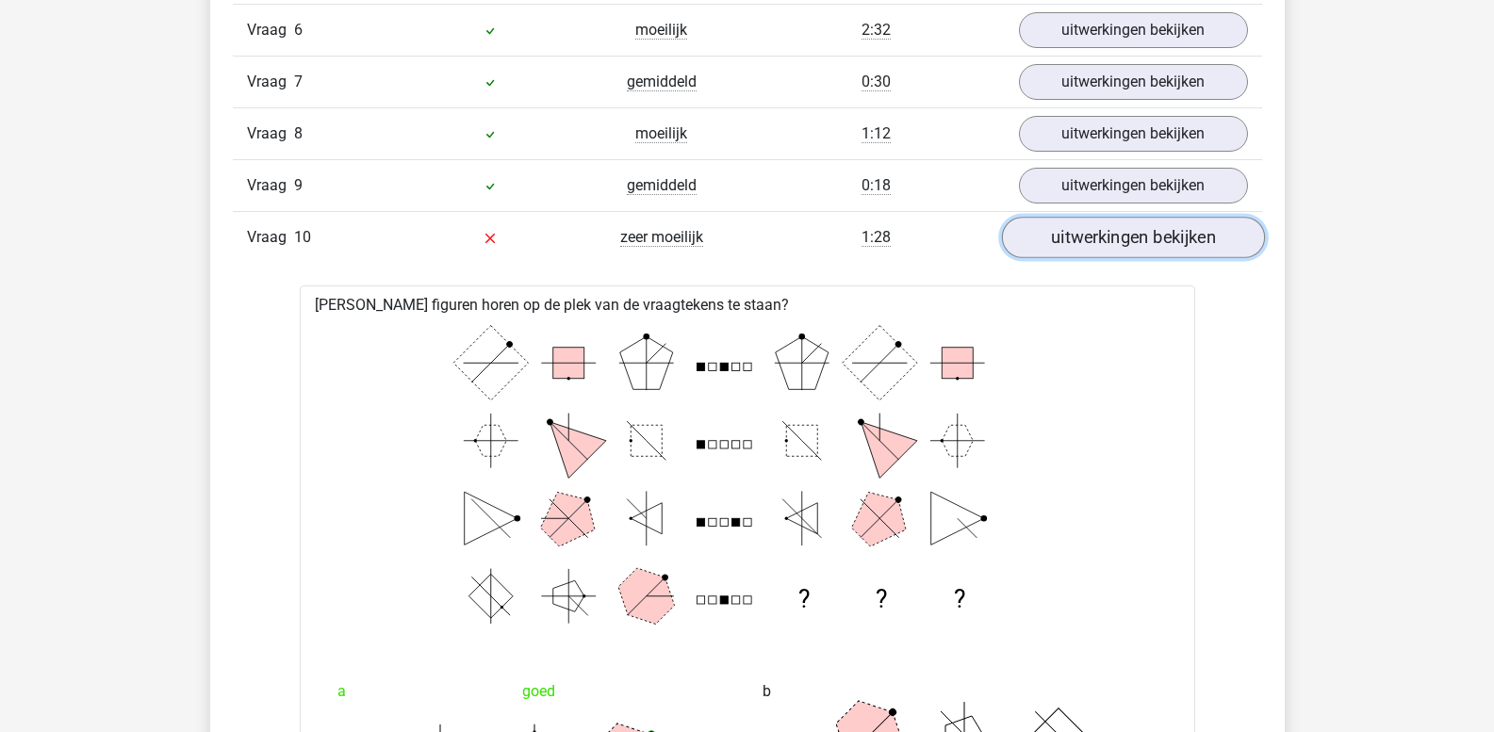
click at [1066, 246] on link "uitwerkingen bekijken" at bounding box center [1132, 238] width 263 height 41
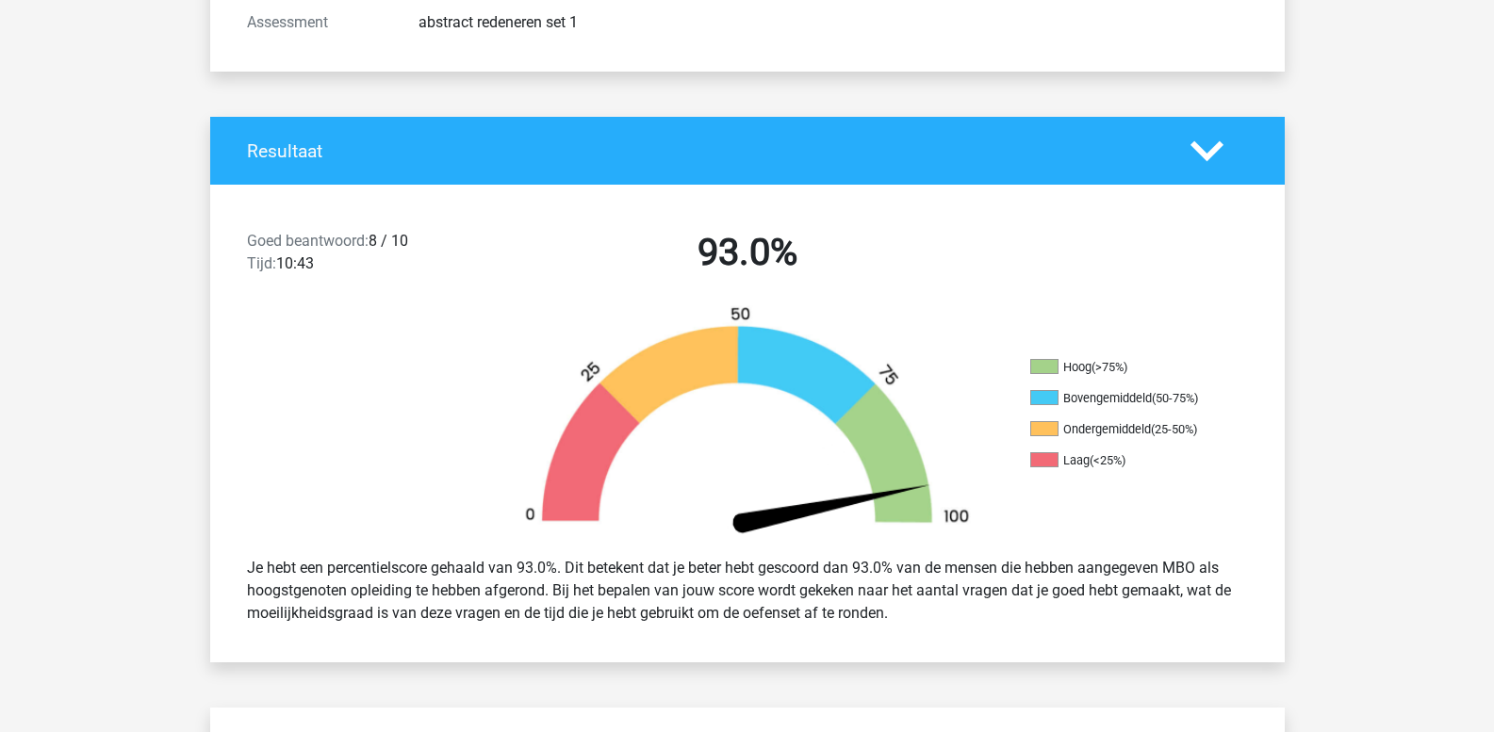
scroll to position [279, 0]
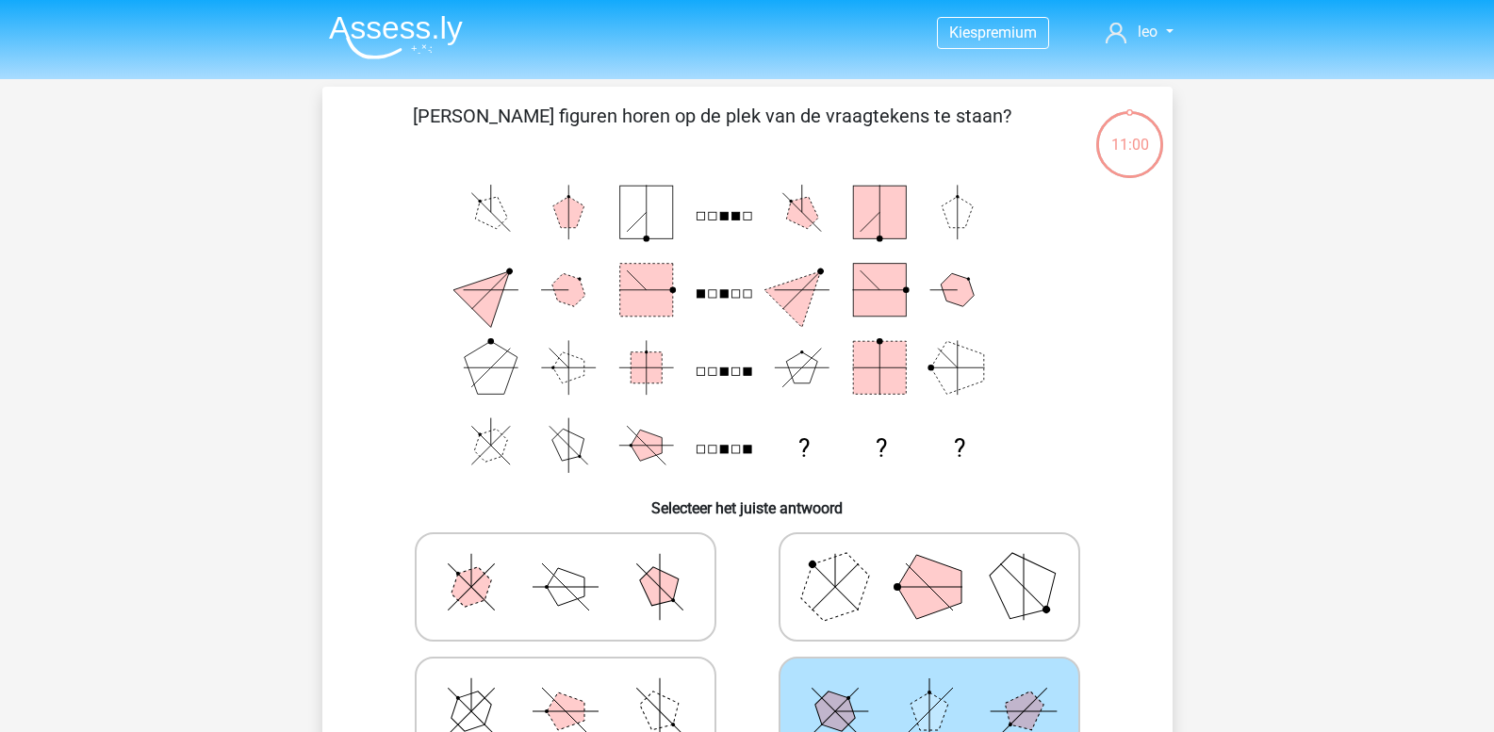
scroll to position [275, 0]
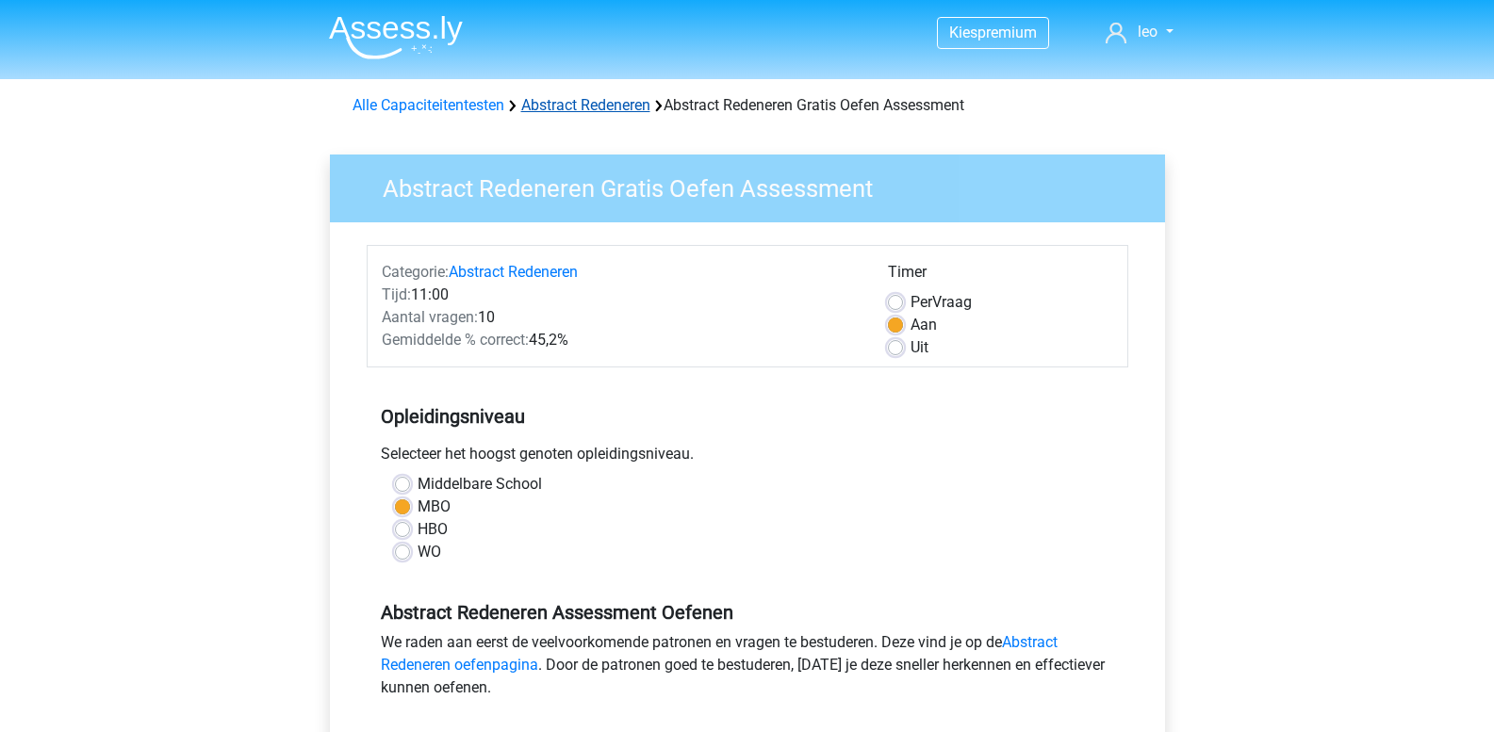
click at [589, 109] on link "Abstract Redeneren" at bounding box center [585, 105] width 129 height 18
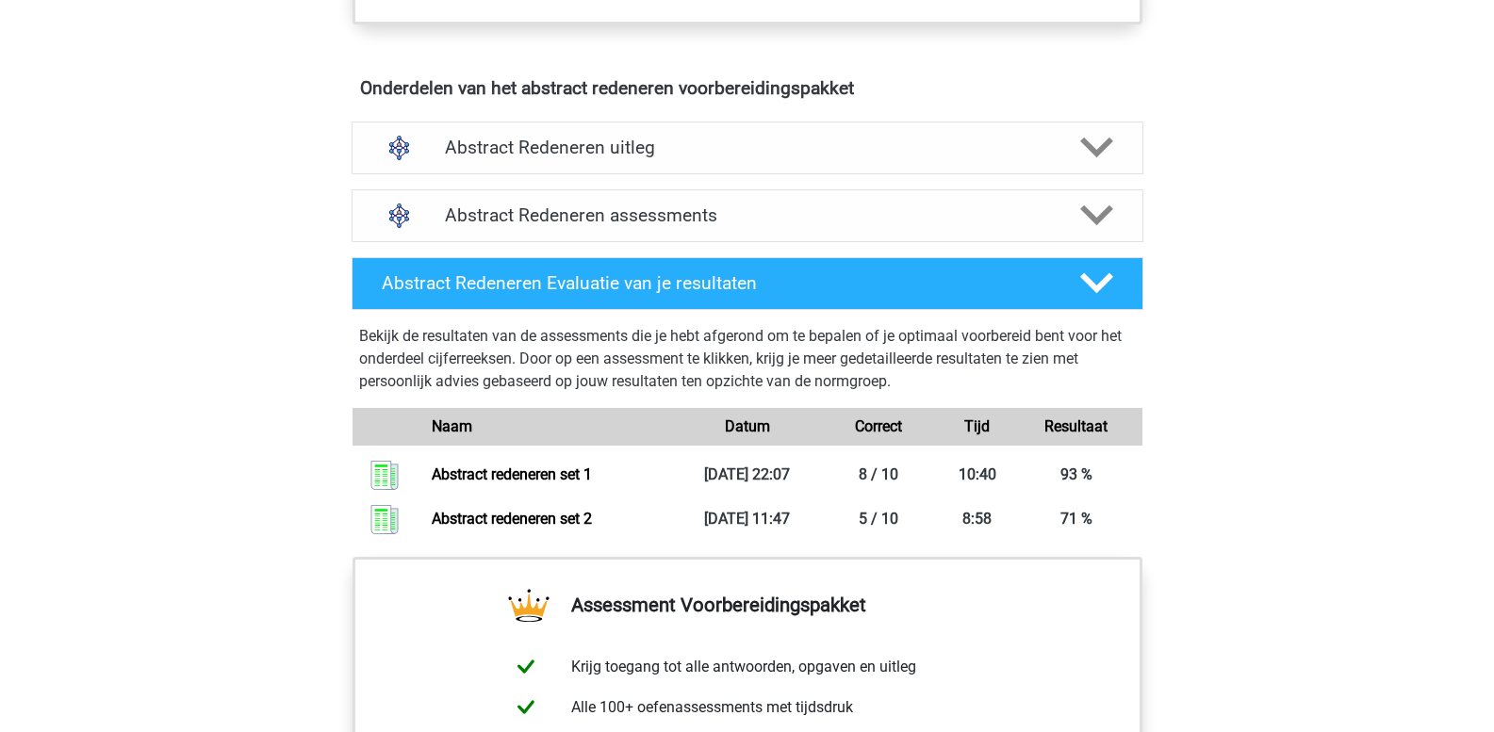
scroll to position [1131, 0]
